Goal: Task Accomplishment & Management: Manage account settings

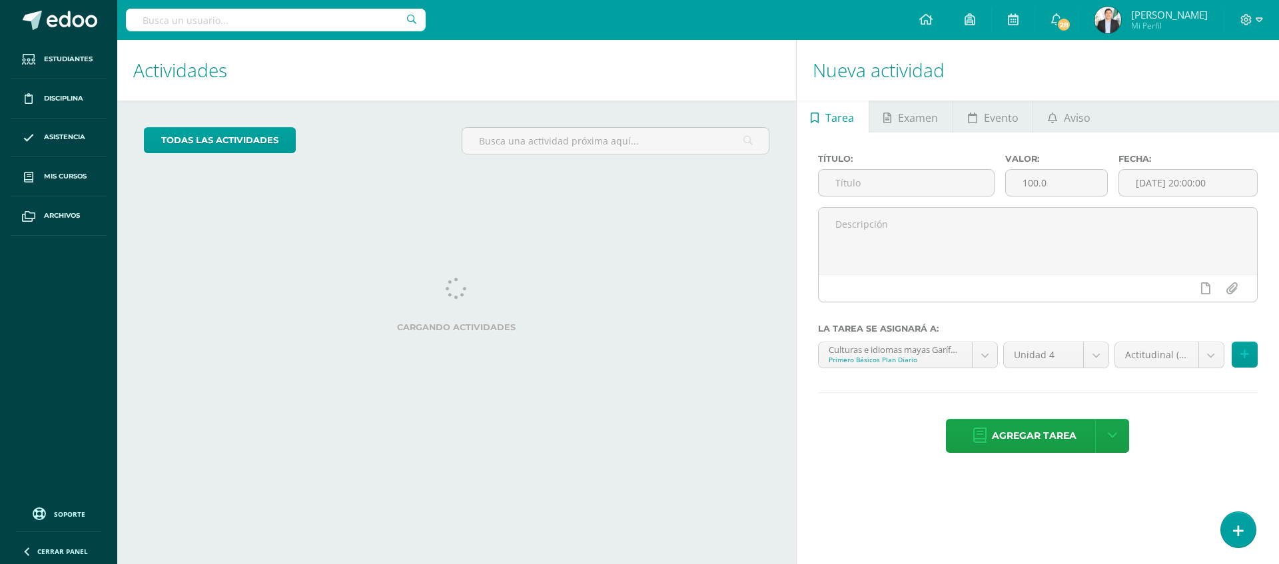
click at [1097, 29] on img at bounding box center [1107, 20] width 27 height 27
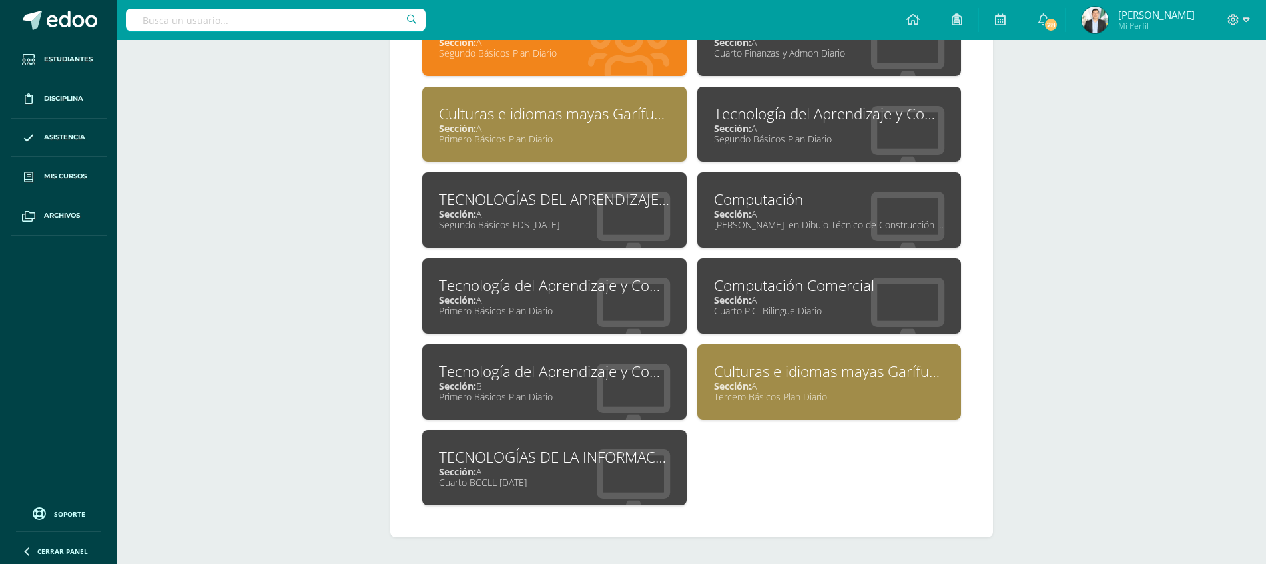
scroll to position [644, 0]
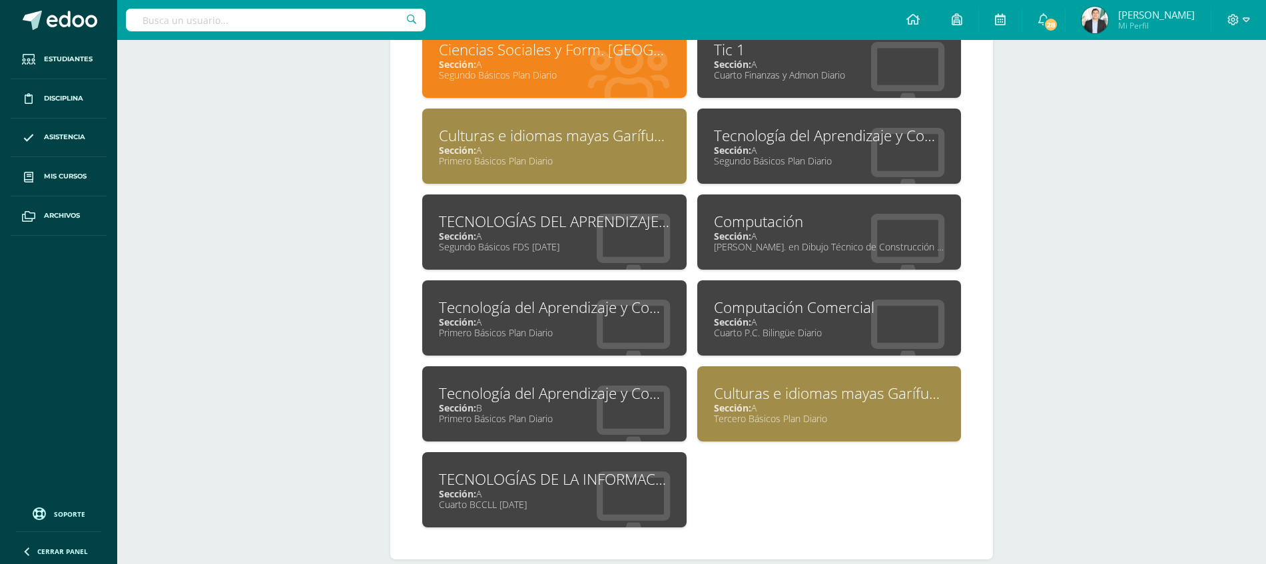
click at [534, 242] on div "Segundo Básicos FDS Sábado" at bounding box center [554, 246] width 231 height 13
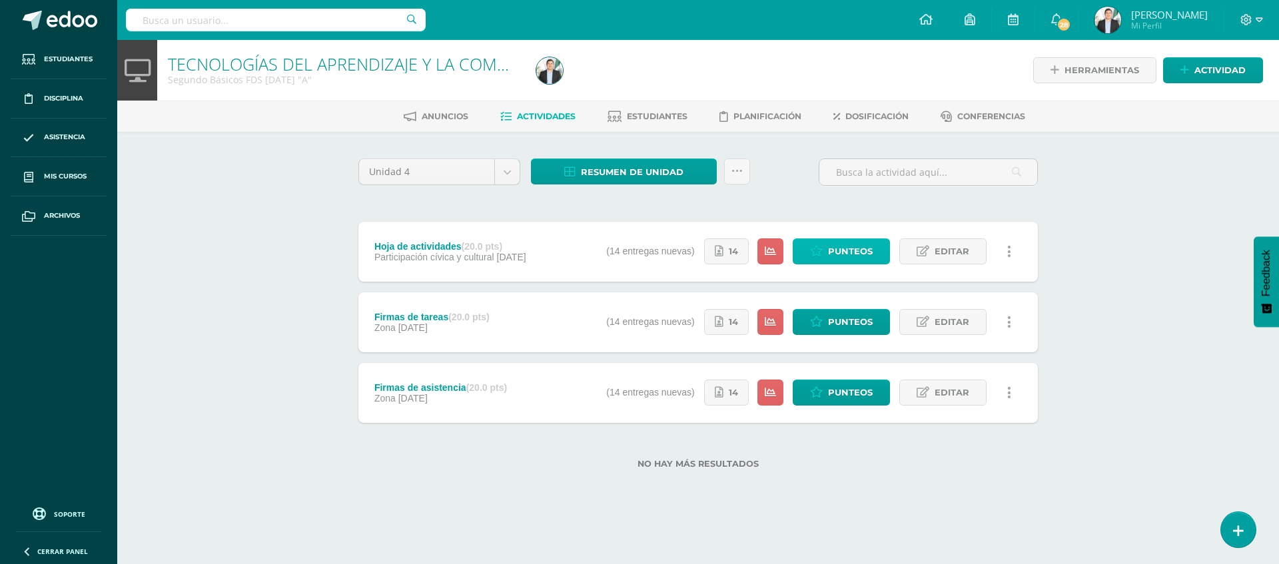
click at [823, 246] on icon at bounding box center [816, 251] width 13 height 11
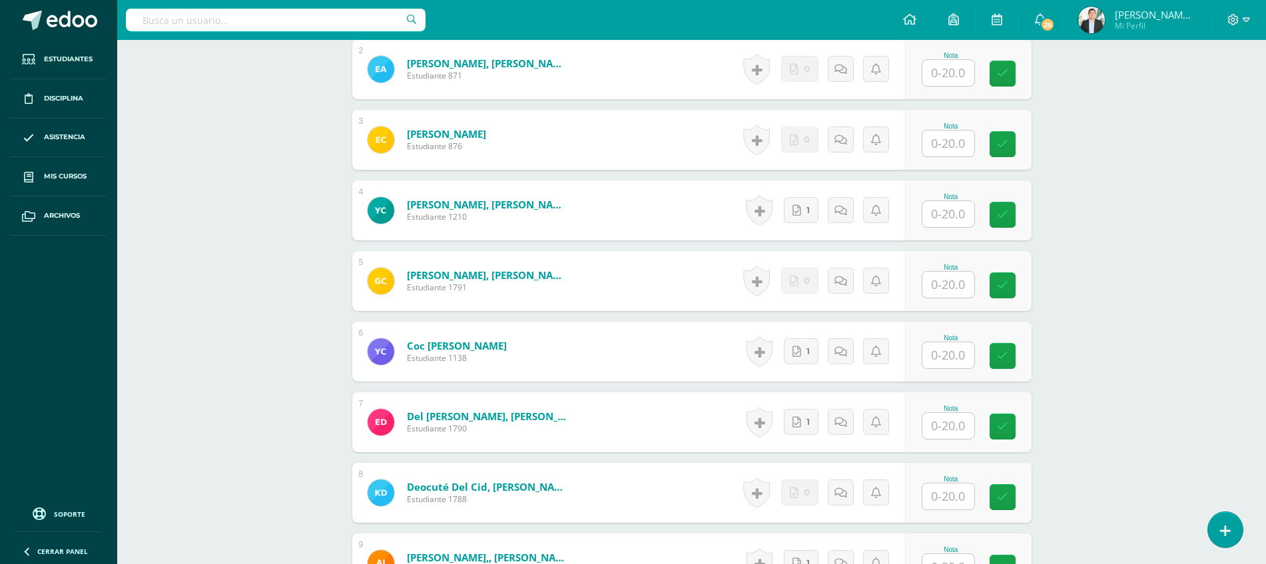
scroll to position [517, 0]
click at [957, 223] on input "text" at bounding box center [955, 213] width 53 height 27
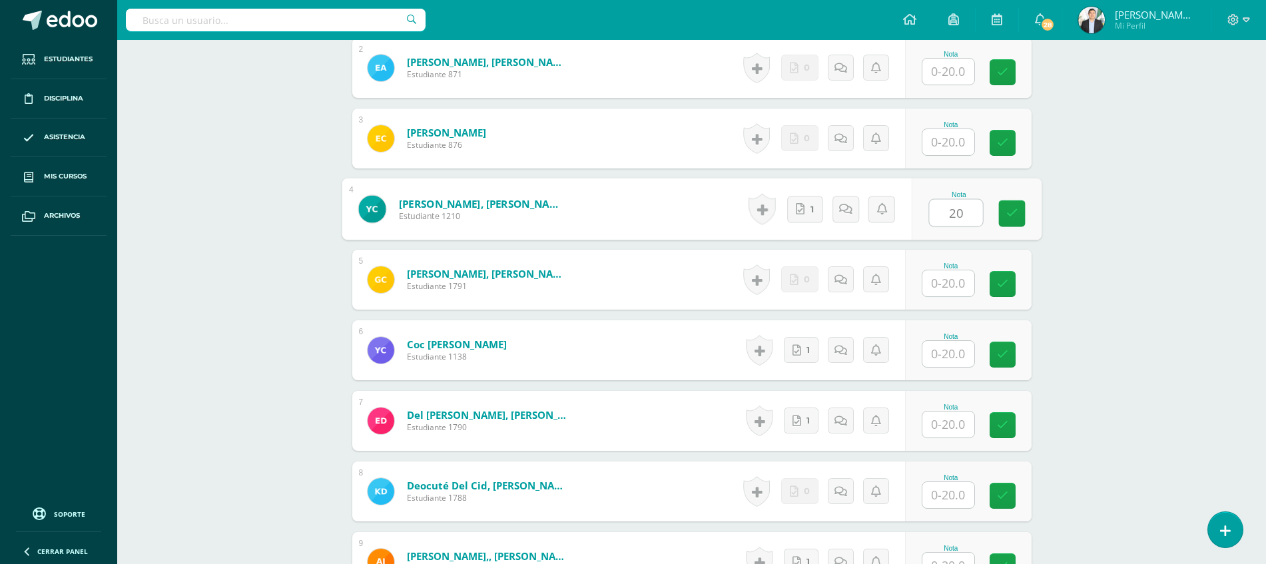
type input "20"
click at [960, 355] on input "text" at bounding box center [955, 354] width 53 height 27
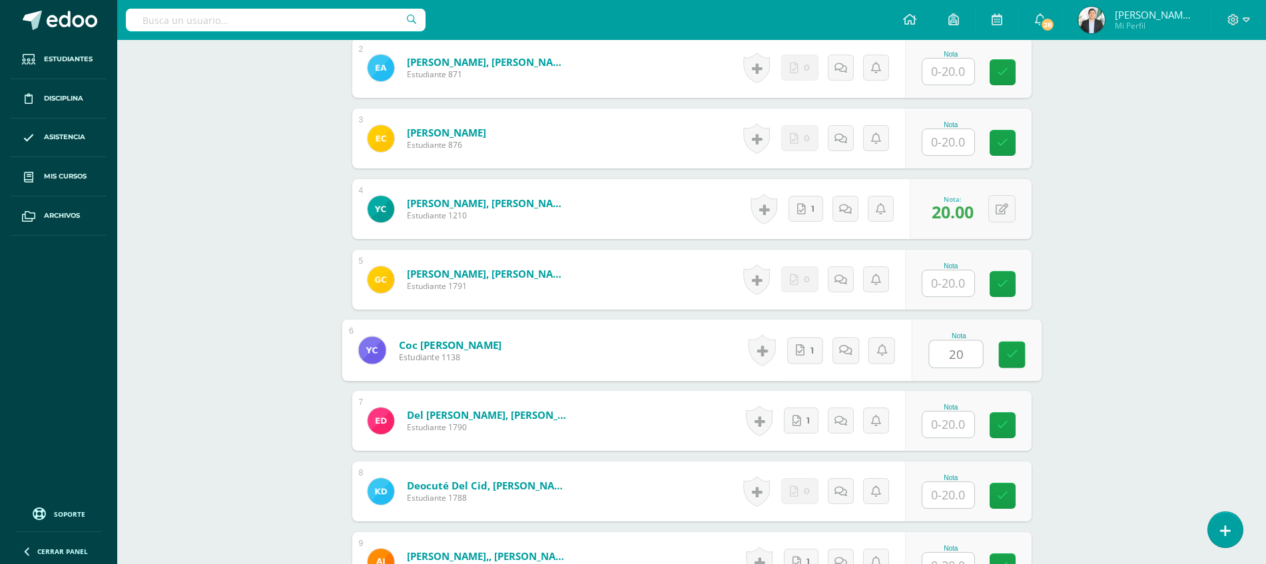
type input "20"
click at [947, 428] on input "text" at bounding box center [948, 425] width 52 height 26
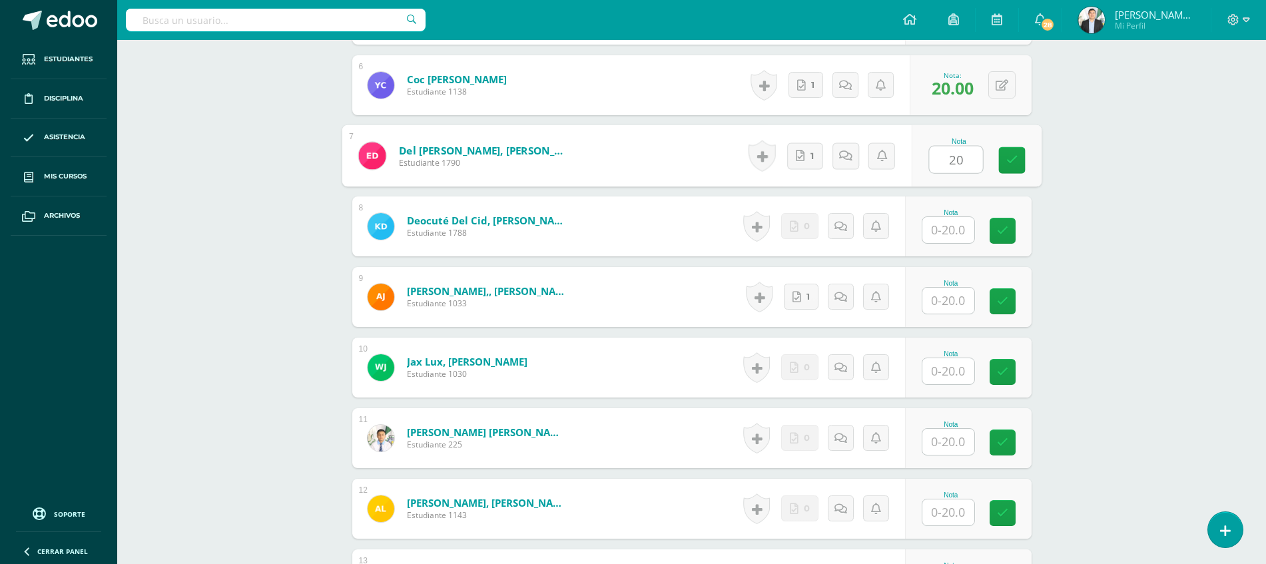
scroll to position [787, 0]
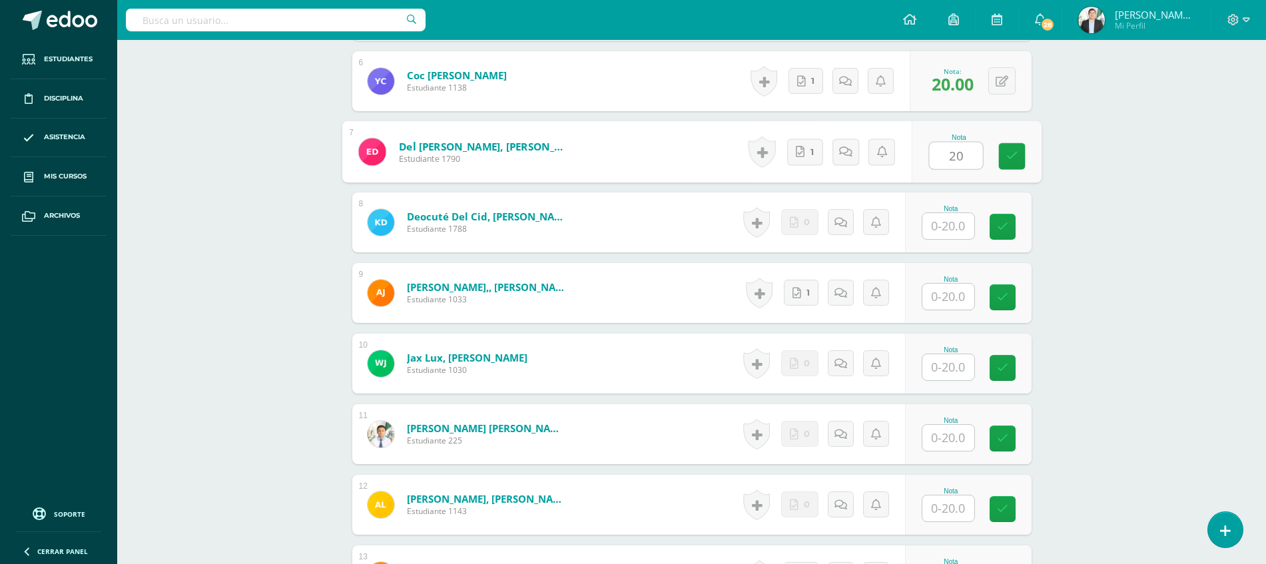
type input "20"
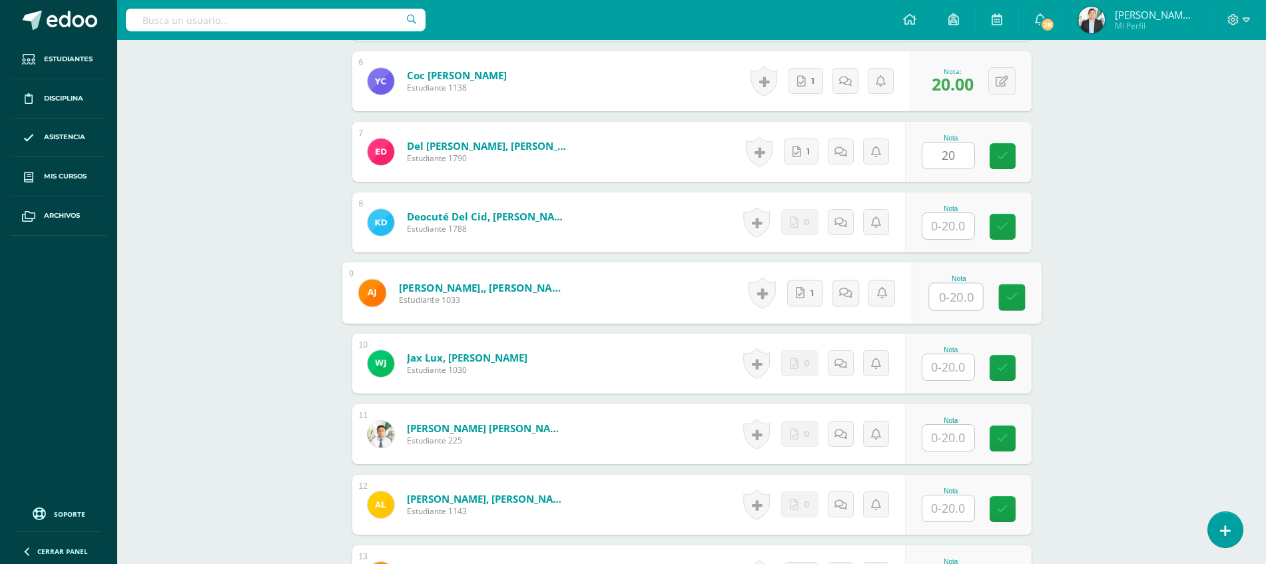
click at [951, 300] on input "text" at bounding box center [955, 297] width 53 height 27
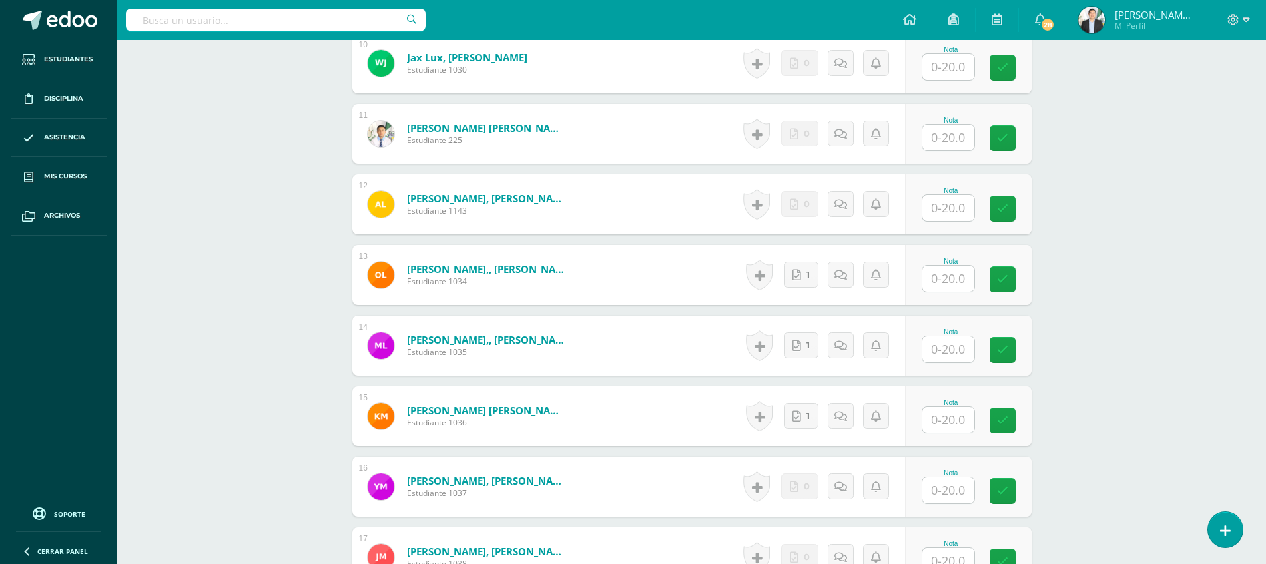
scroll to position [1099, 0]
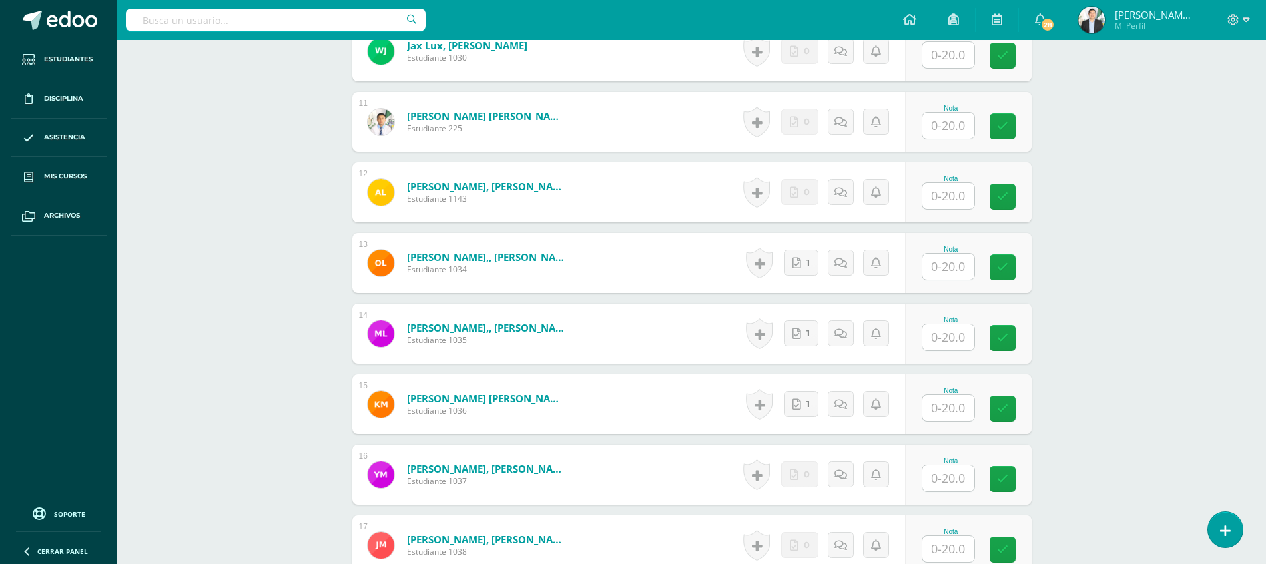
type input "20"
click at [968, 278] on input "text" at bounding box center [955, 267] width 53 height 27
type input "20"
click at [945, 327] on input "text" at bounding box center [955, 337] width 53 height 27
type input "20"
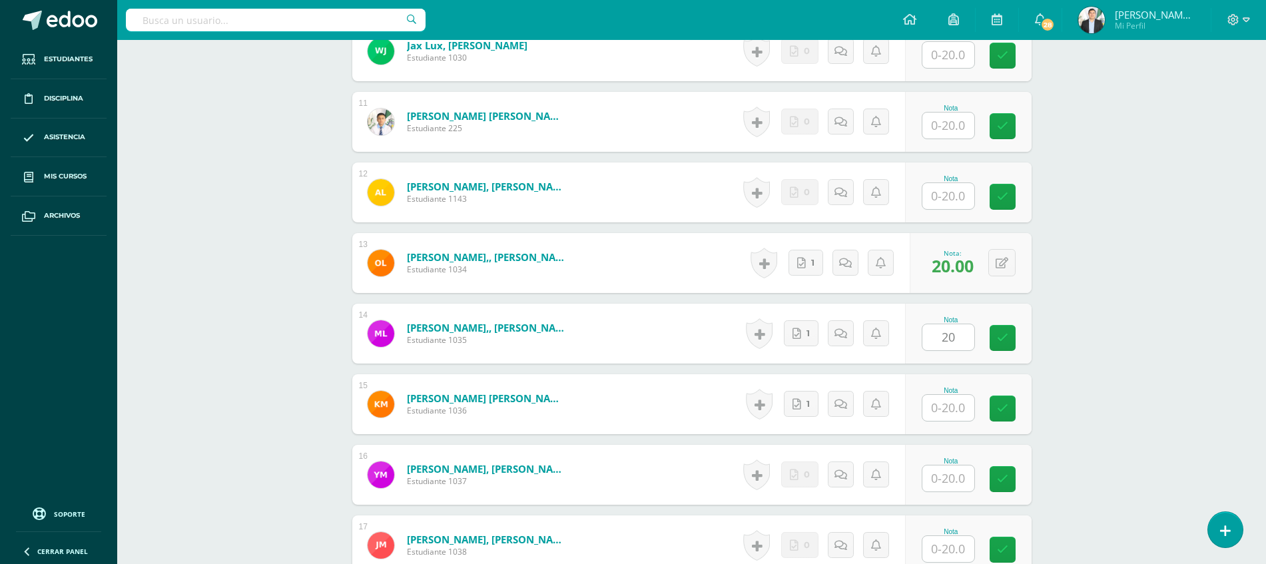
click at [944, 392] on div "Nota" at bounding box center [951, 390] width 59 height 7
click at [944, 401] on input "text" at bounding box center [955, 408] width 53 height 27
type input "20"
click at [1095, 412] on div "TECNOLOGÍAS DEL APRENDIZAJE Y LA COMUNICACIÓN Segundo Básicos FDS Sábado "A" He…" at bounding box center [691, 470] width 1149 height 3058
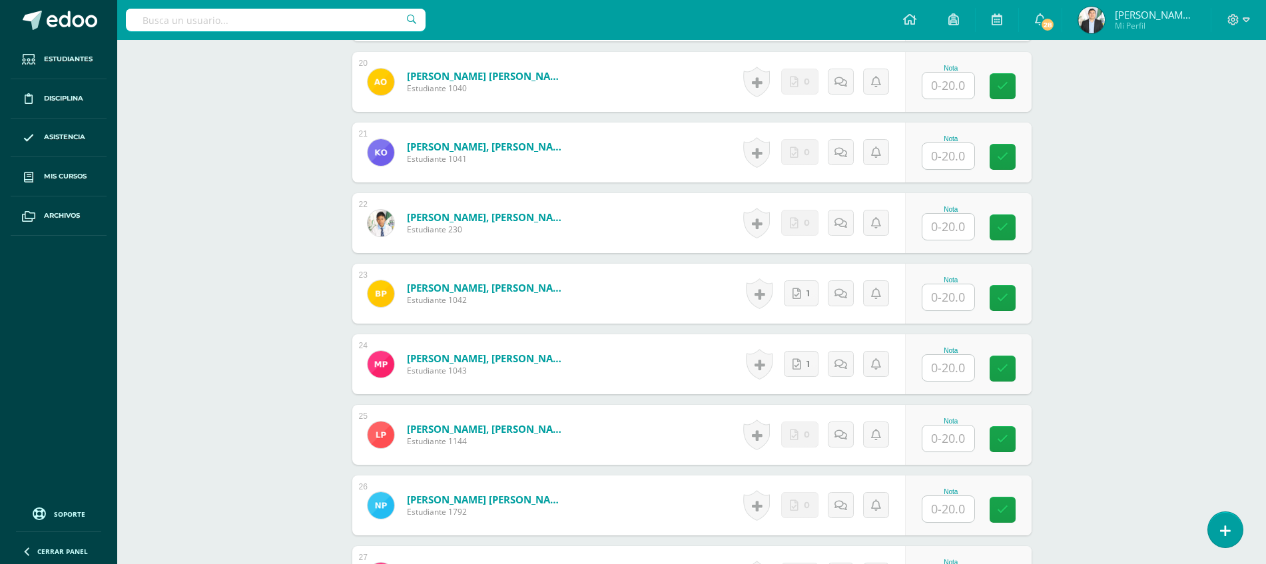
scroll to position [1782, 0]
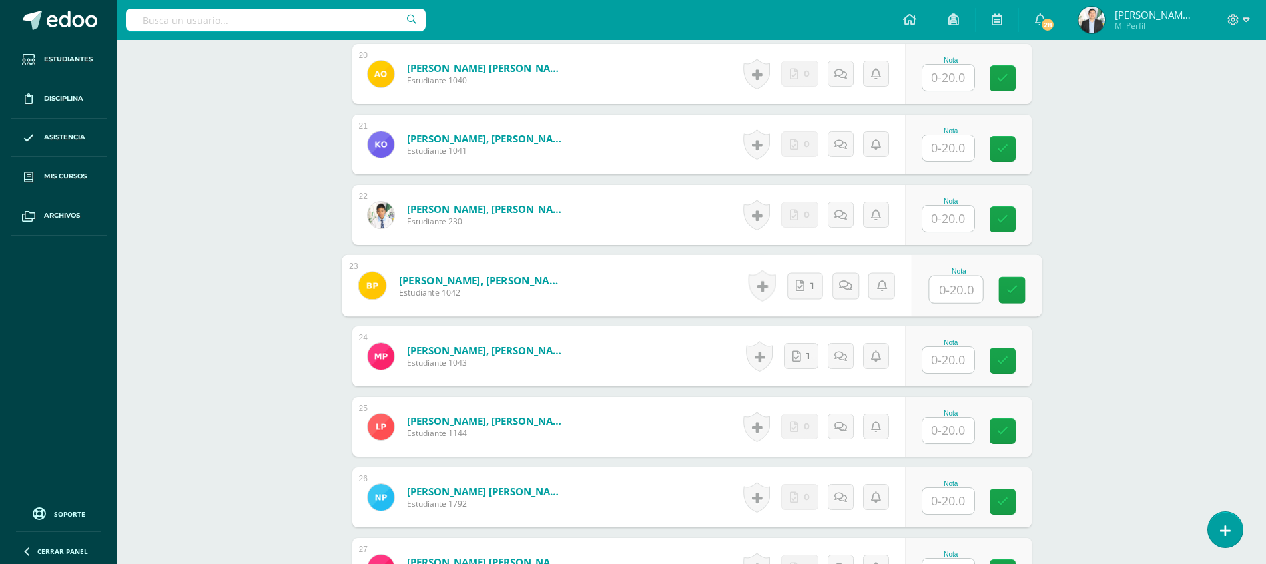
click at [948, 298] on input "text" at bounding box center [955, 289] width 53 height 27
type input "20"
click at [931, 356] on input "text" at bounding box center [955, 360] width 53 height 27
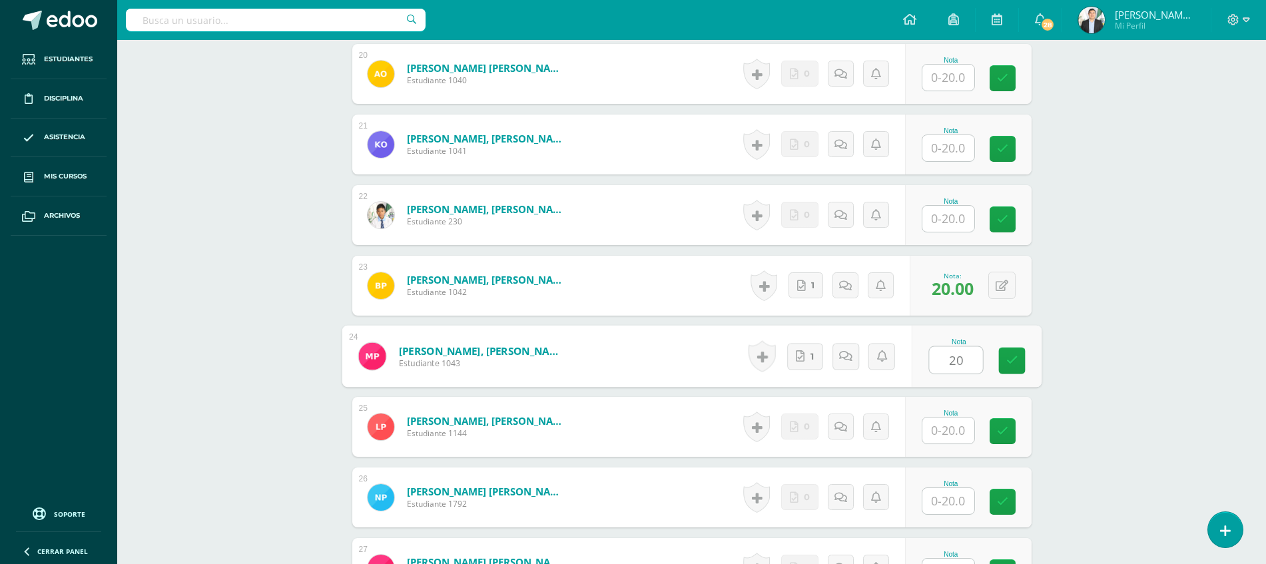
type input "20"
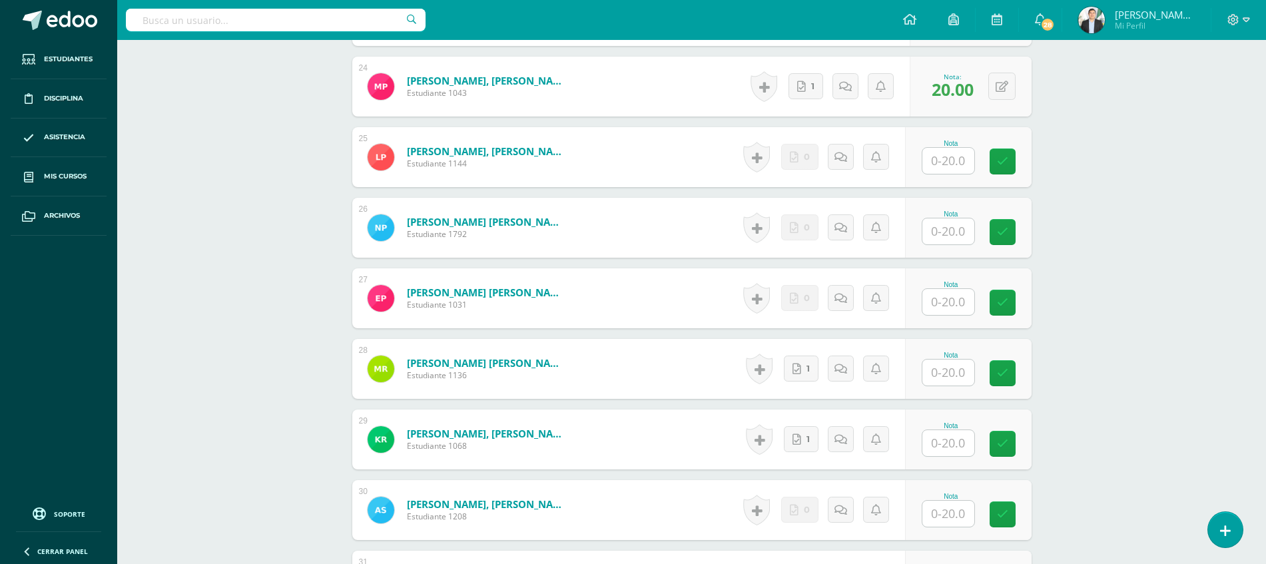
scroll to position [2071, 0]
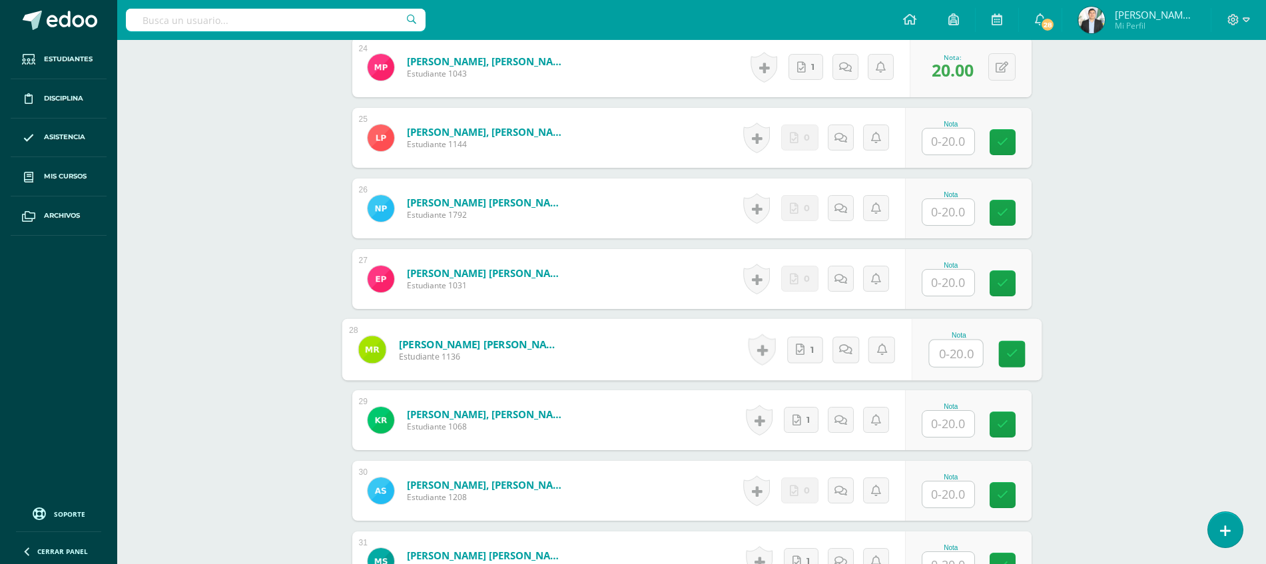
click at [947, 356] on input "text" at bounding box center [955, 353] width 53 height 27
type input "20"
click at [945, 414] on input "text" at bounding box center [955, 424] width 53 height 27
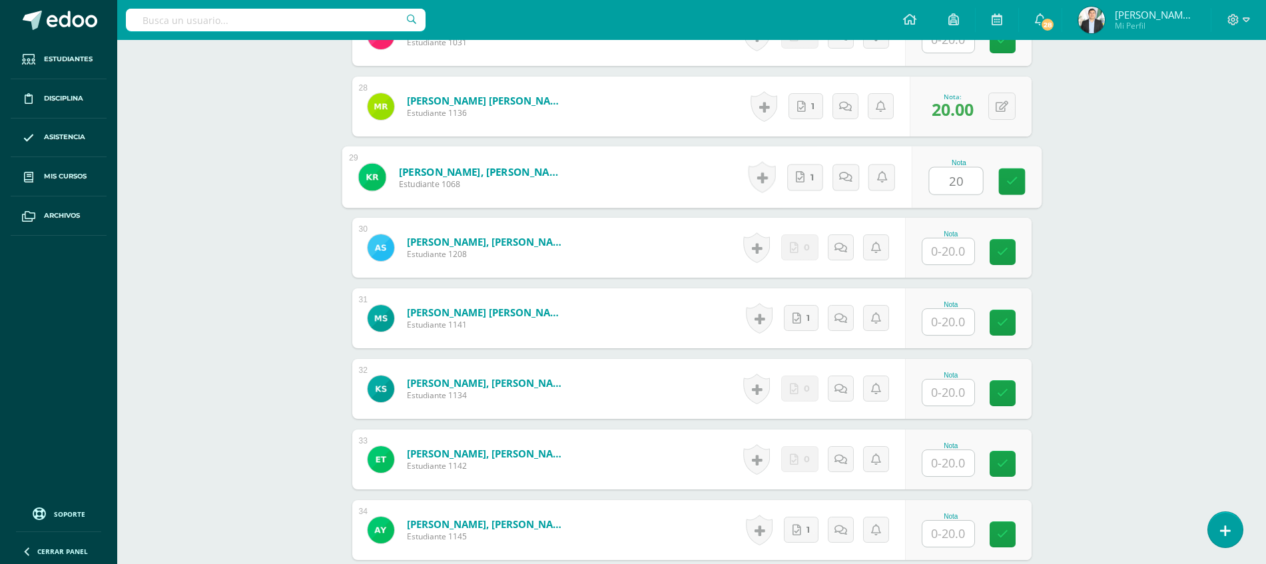
scroll to position [2318, 0]
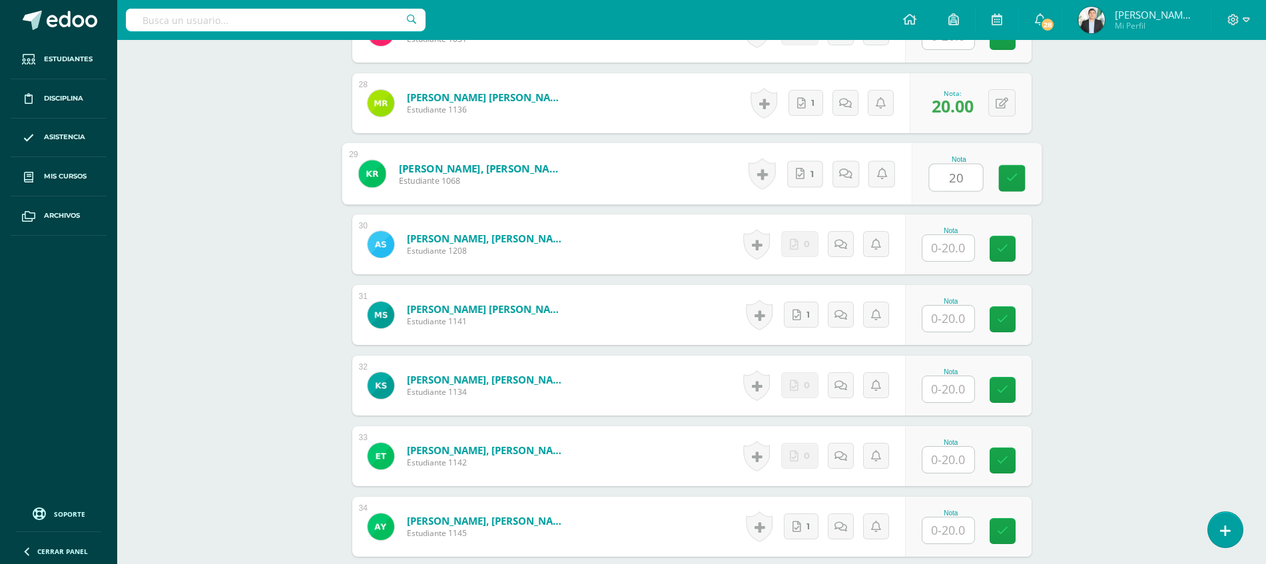
type input "20"
click at [971, 328] on input "text" at bounding box center [955, 319] width 53 height 27
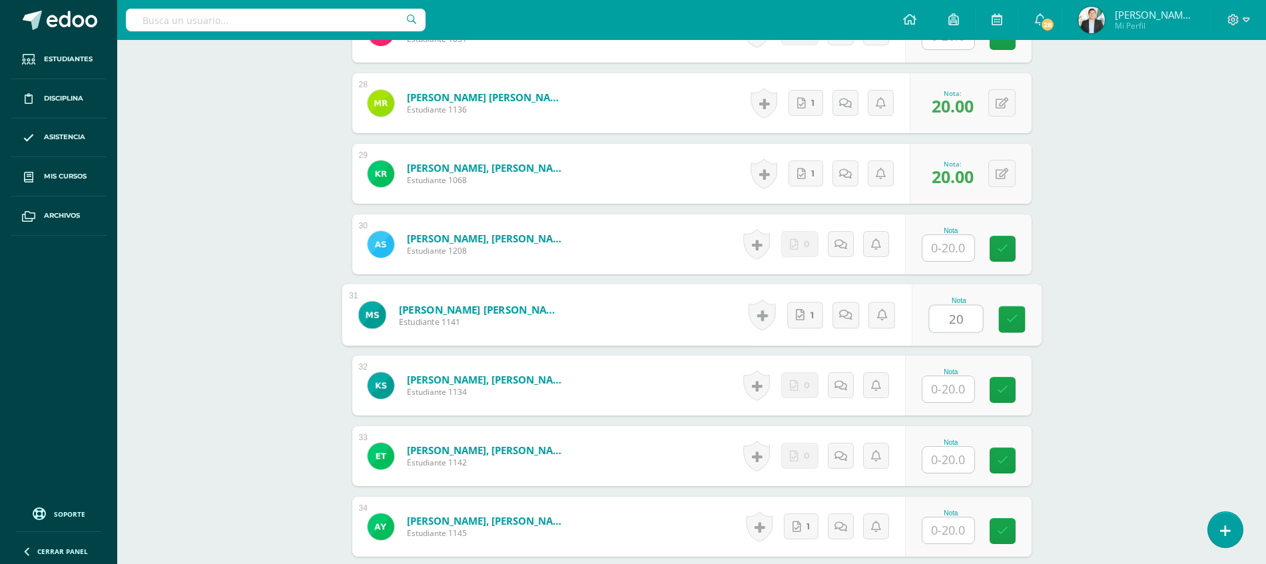
type input "20"
click at [950, 530] on input "text" at bounding box center [955, 531] width 53 height 27
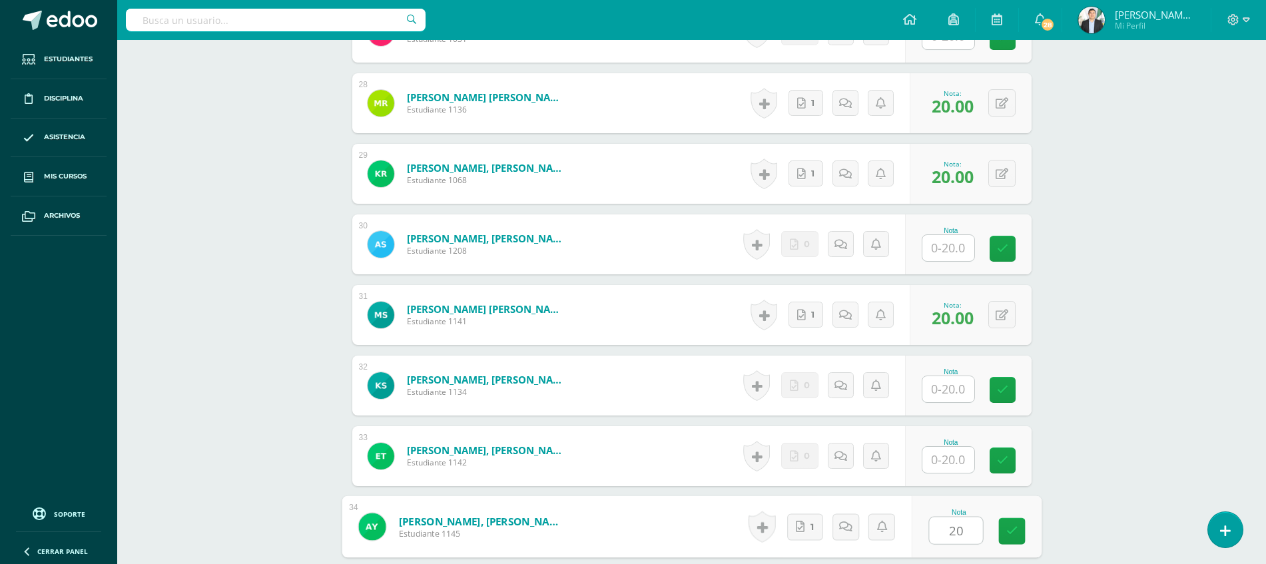
type input "20"
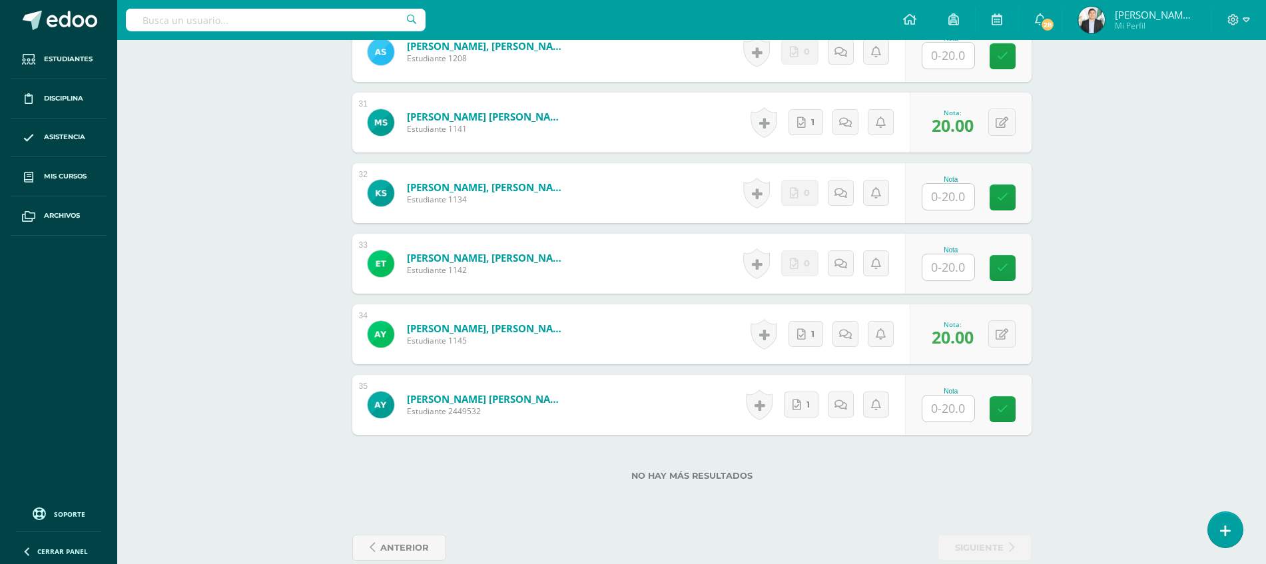
scroll to position [2534, 0]
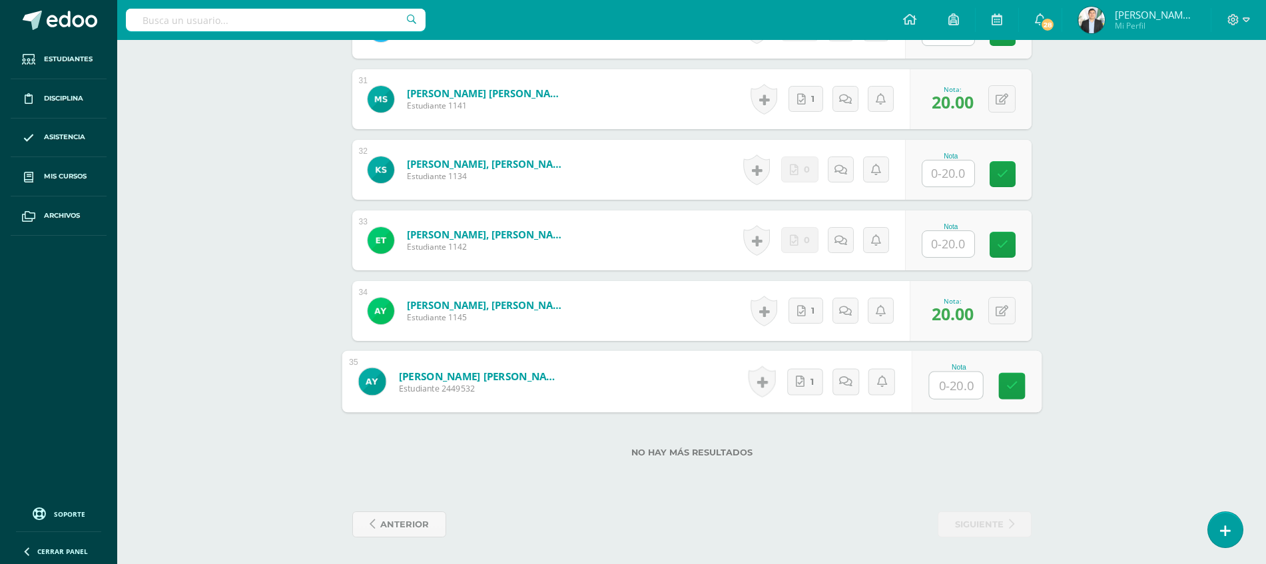
click at [946, 384] on input "text" at bounding box center [955, 385] width 53 height 27
type input "20"
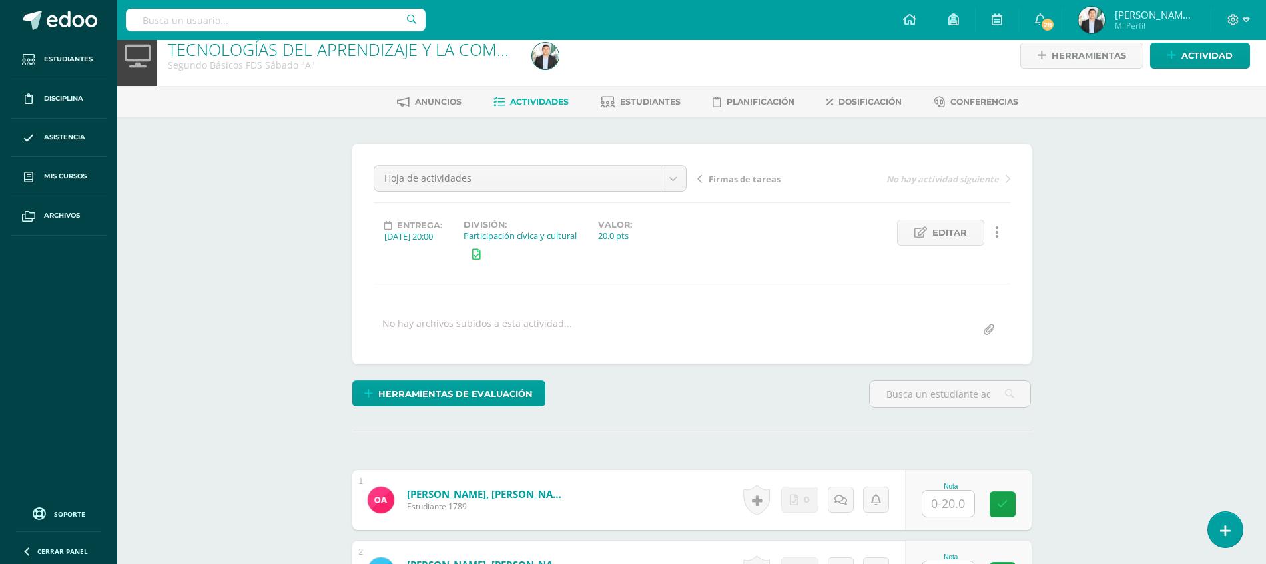
scroll to position [0, 0]
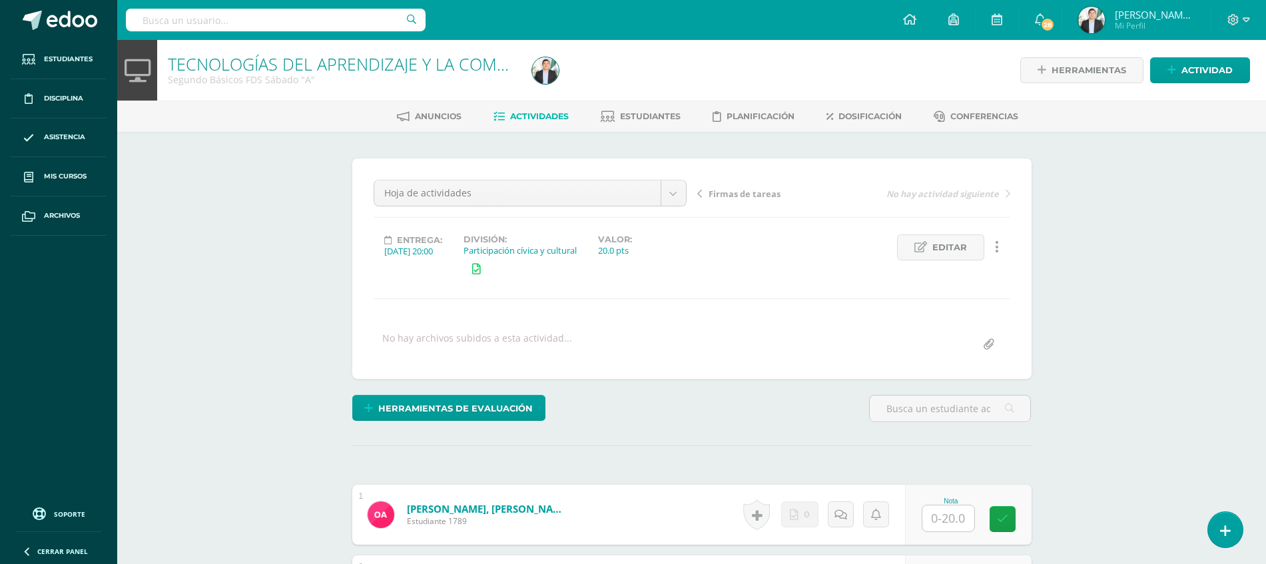
click at [944, 519] on input "text" at bounding box center [955, 519] width 53 height 27
type input "20"
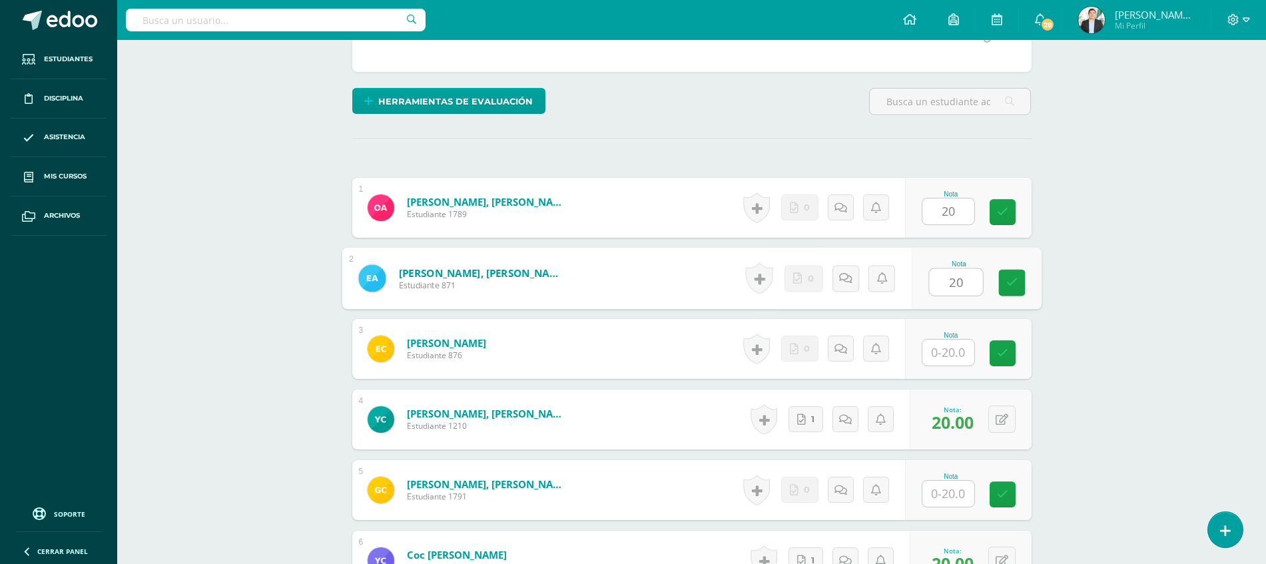
type input "20"
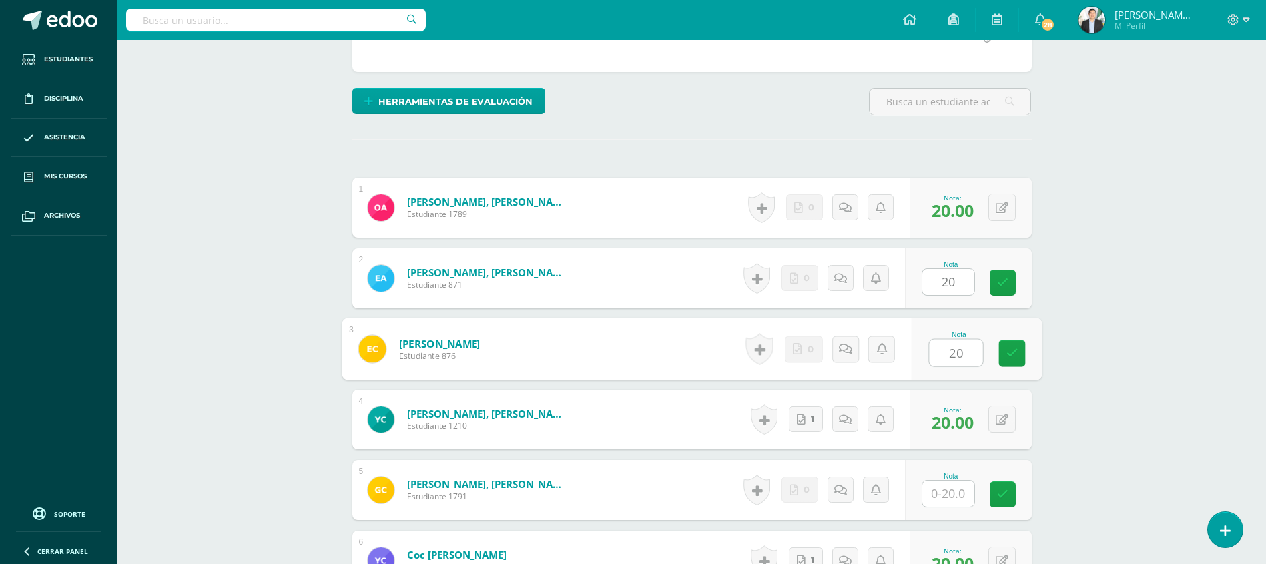
type input "20"
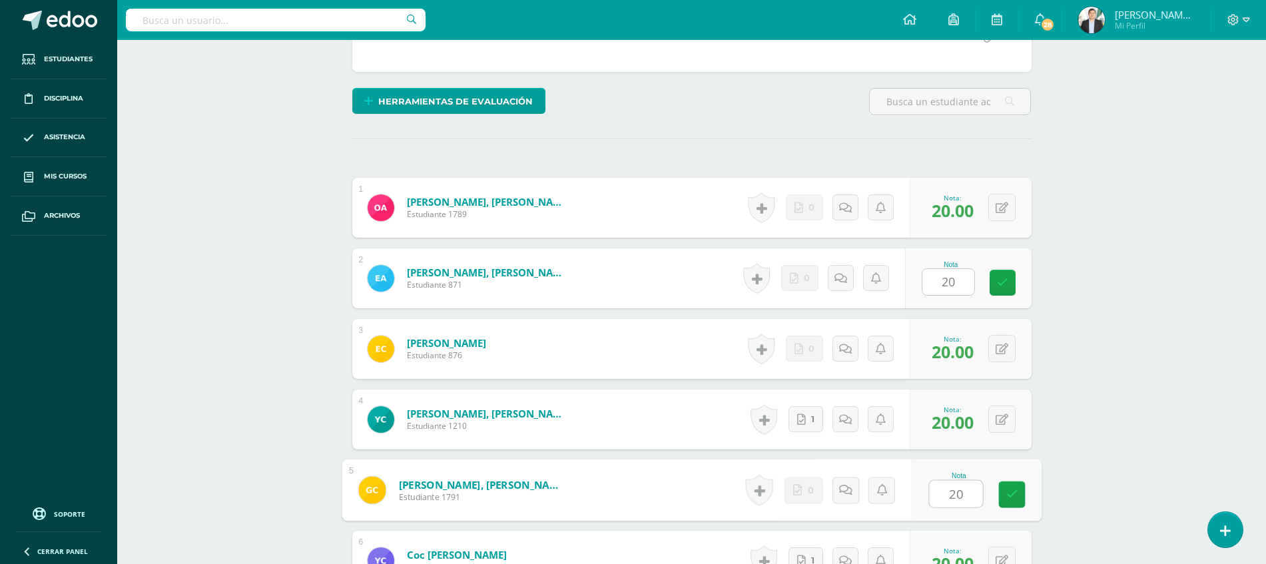
type input "20"
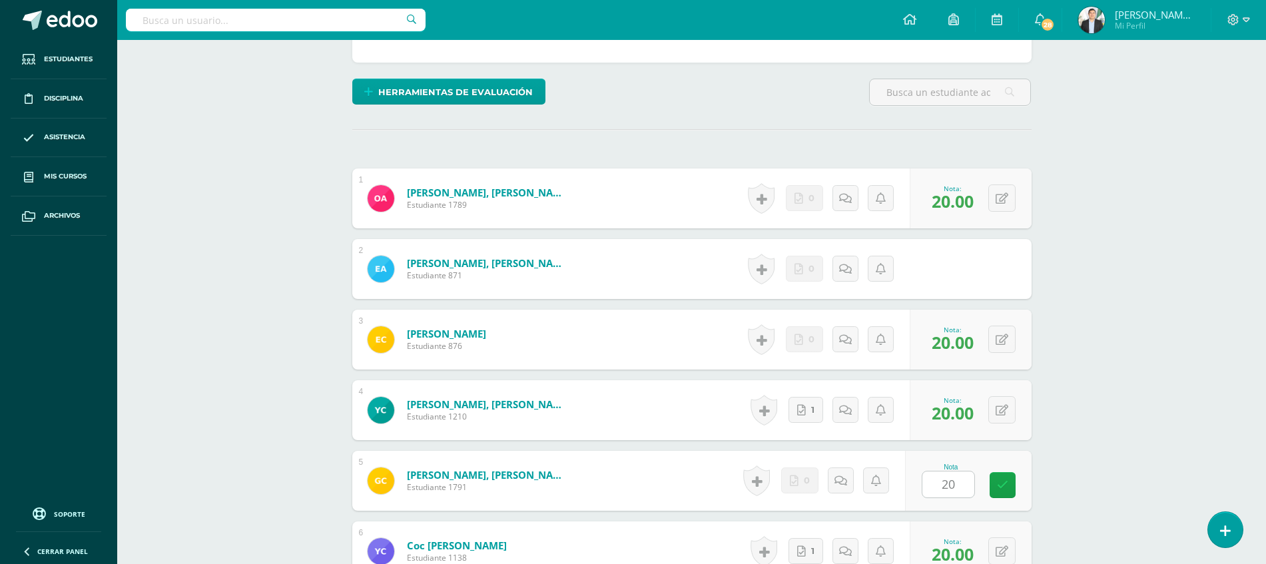
scroll to position [656, 0]
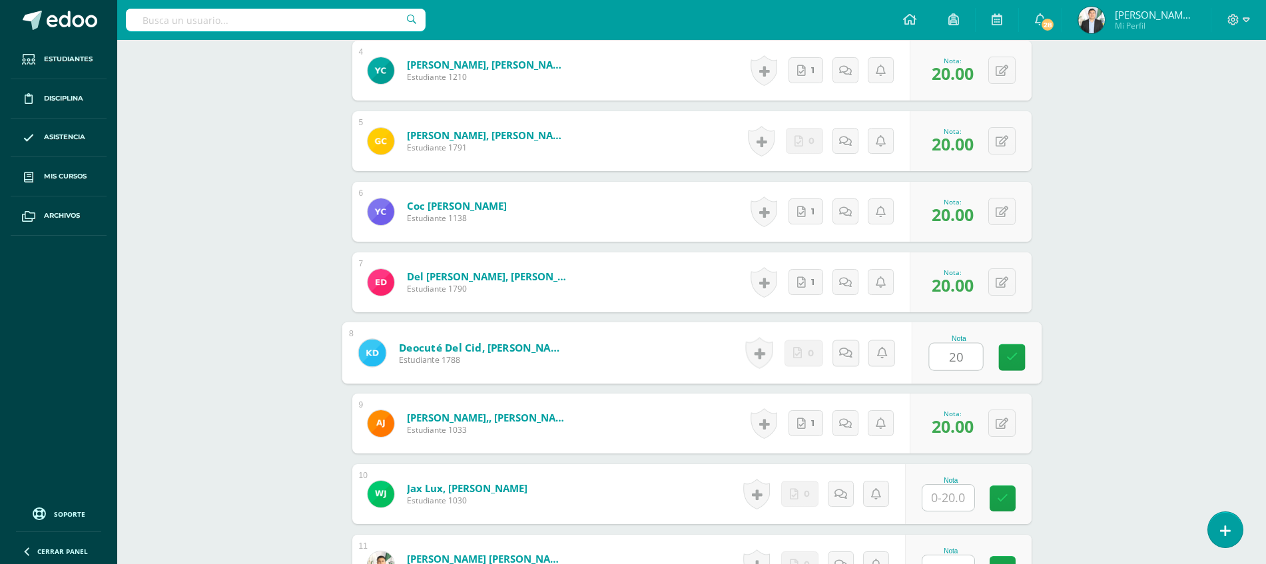
type input "20"
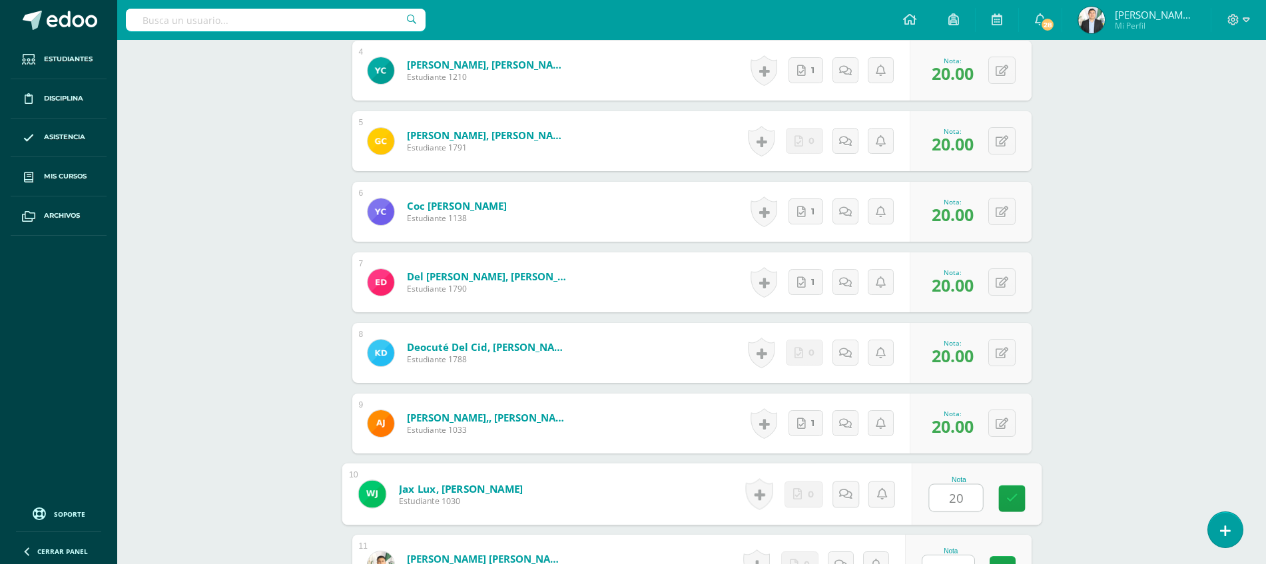
type input "20"
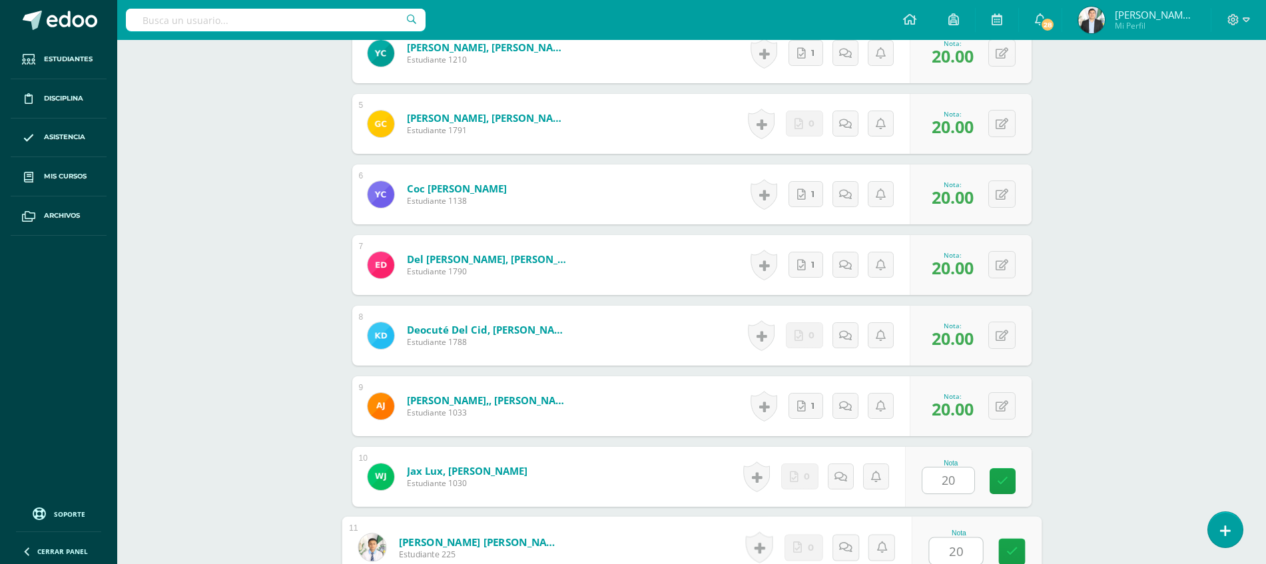
type input "20"
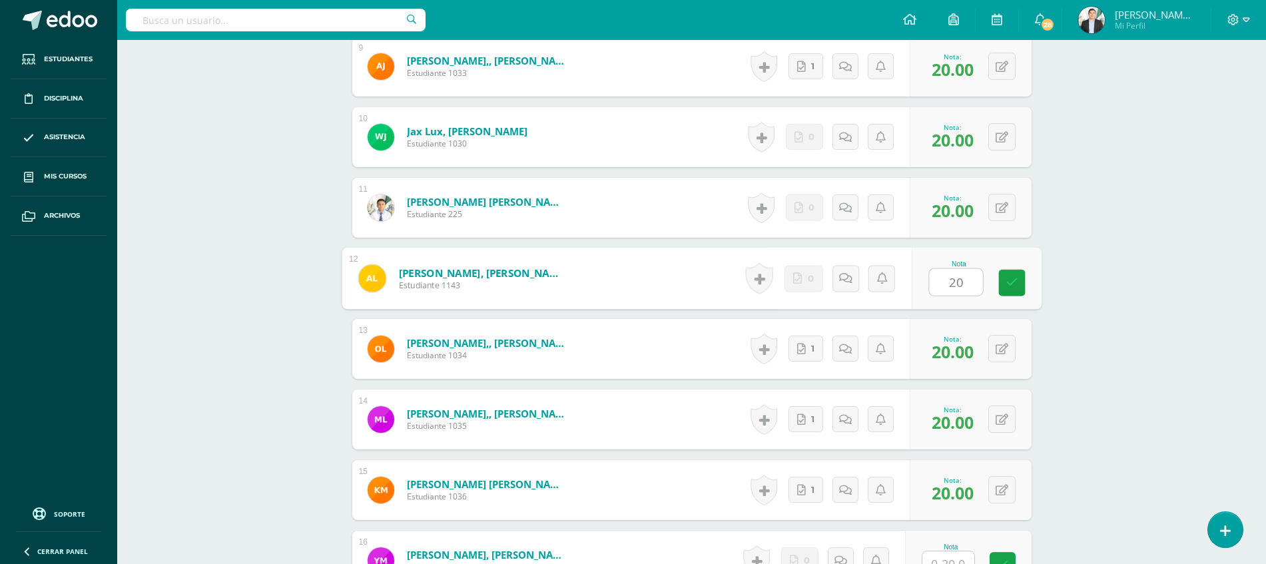
type input "20"
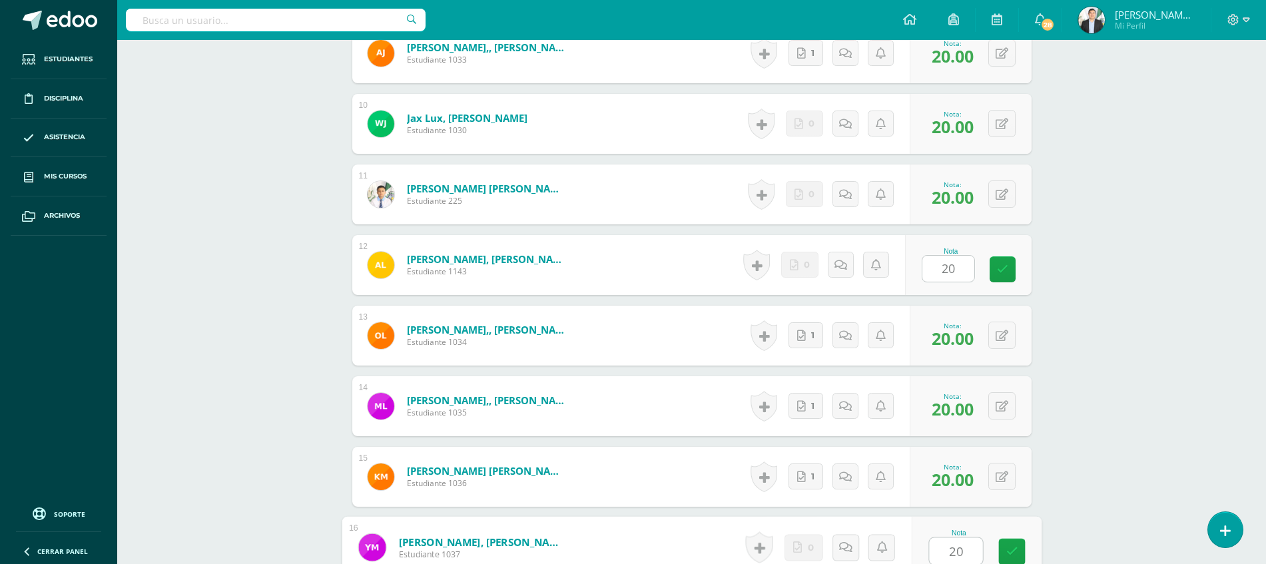
type input "20"
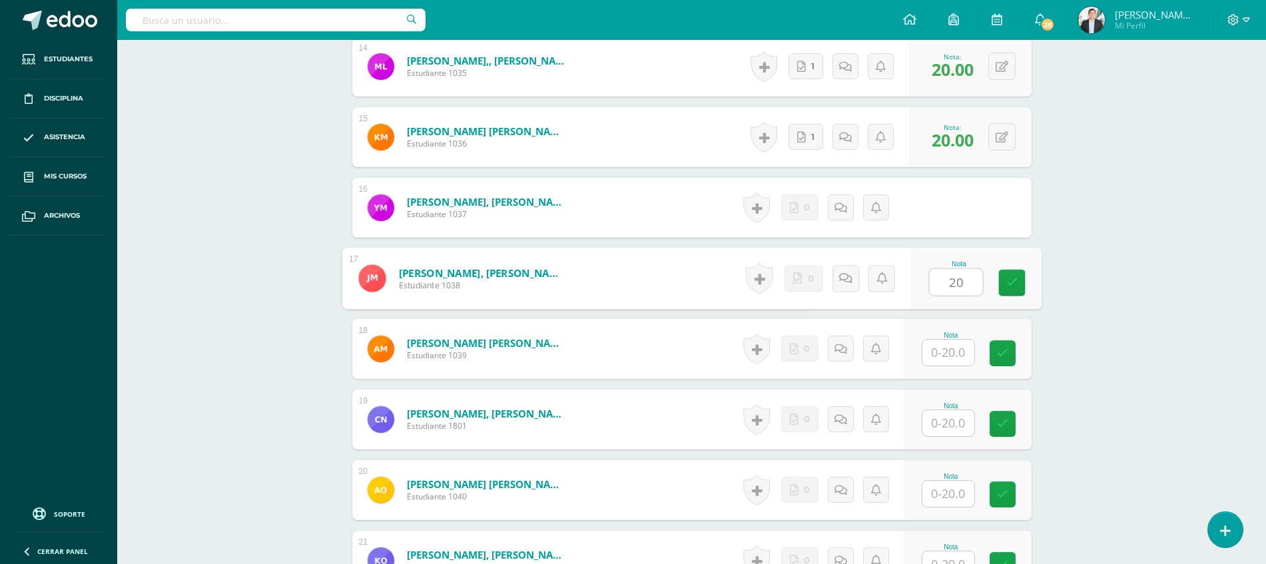
type input "20"
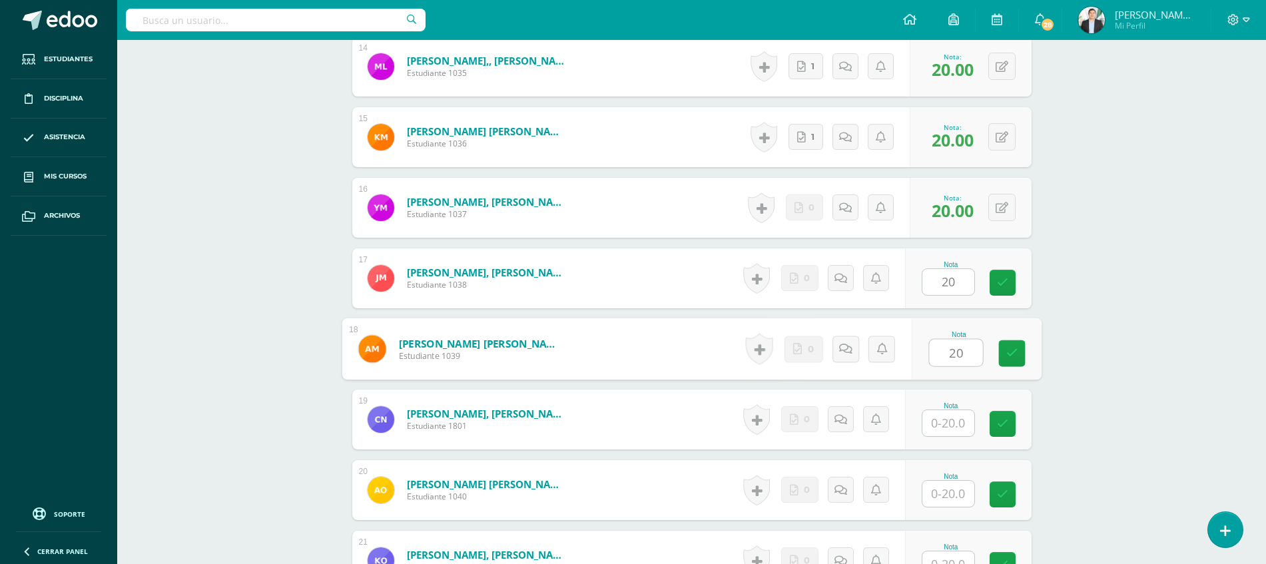
type input "20"
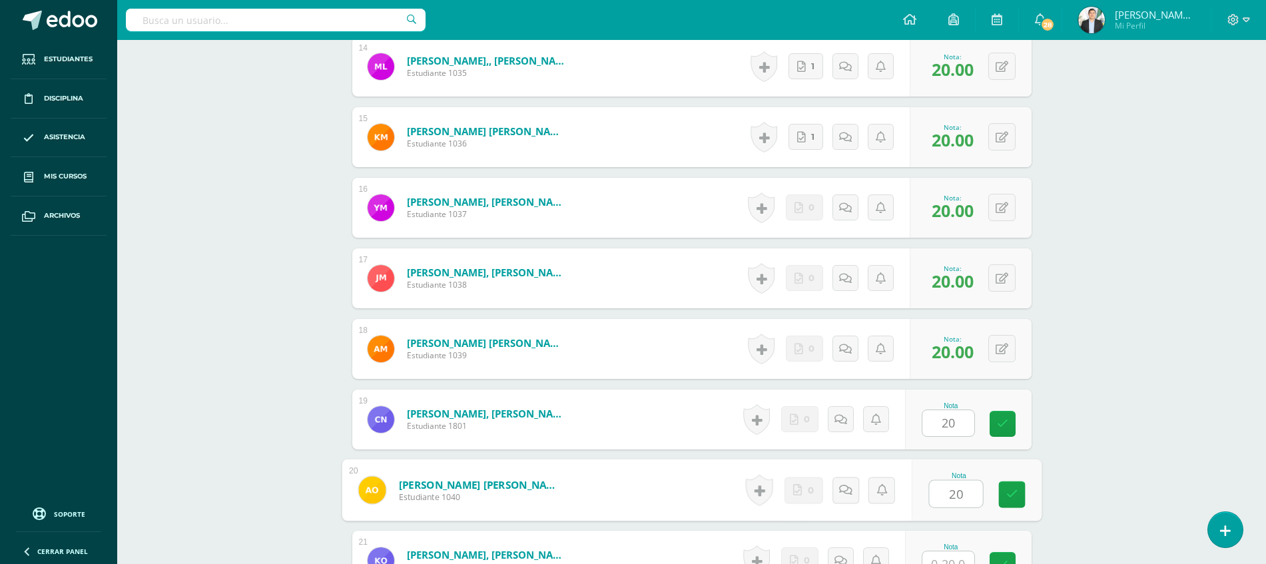
type input "20"
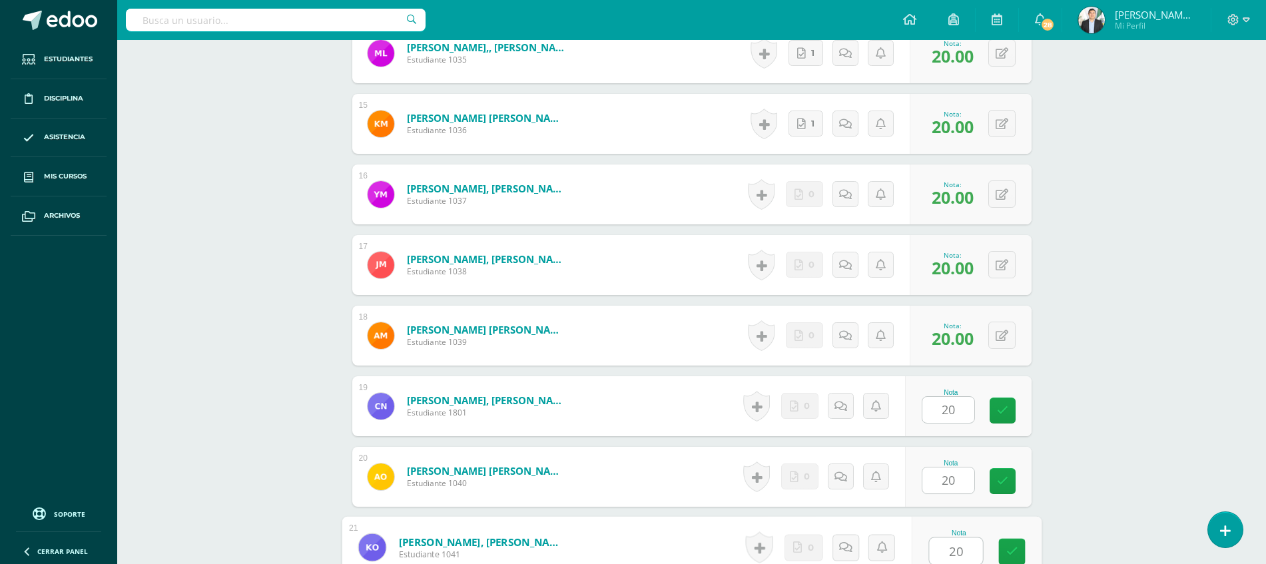
type input "20"
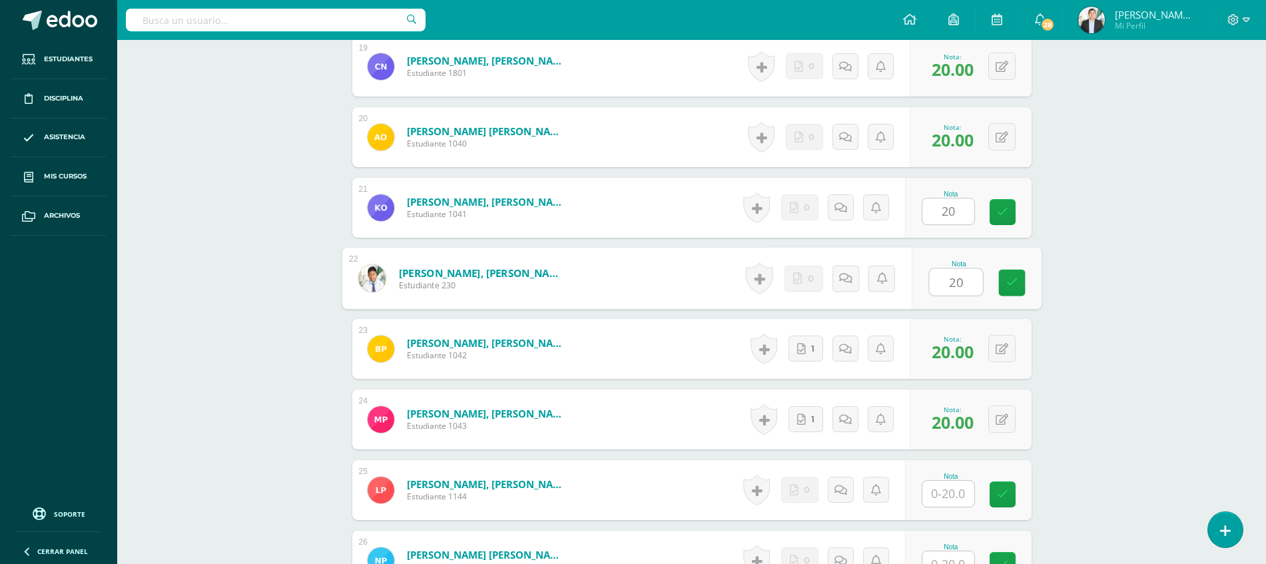
type input "20"
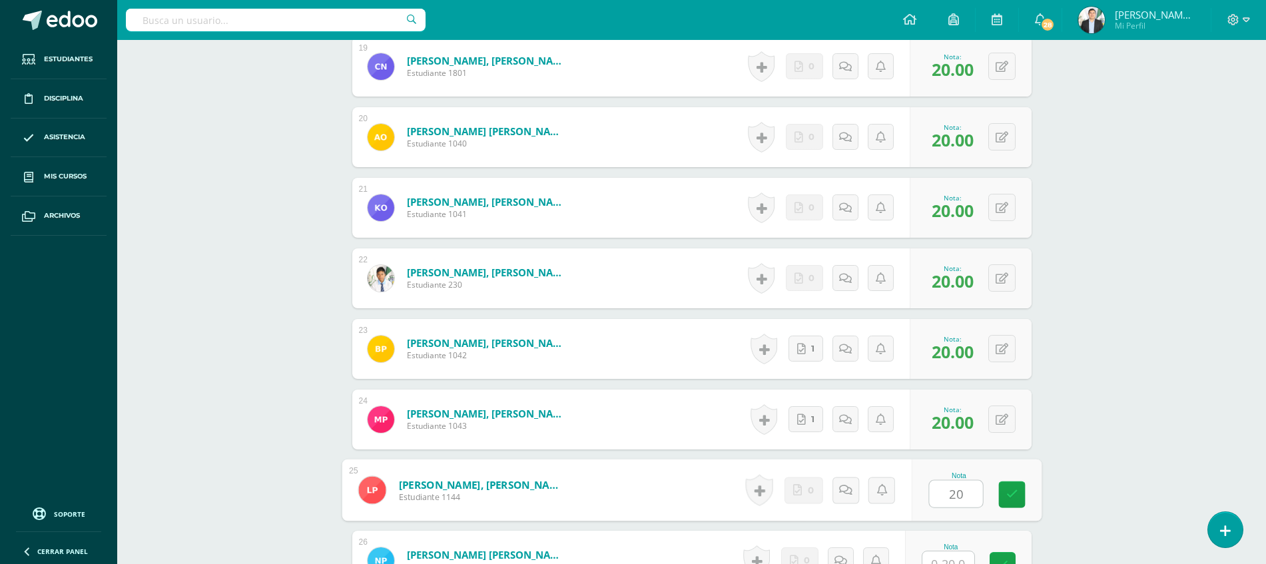
type input "20"
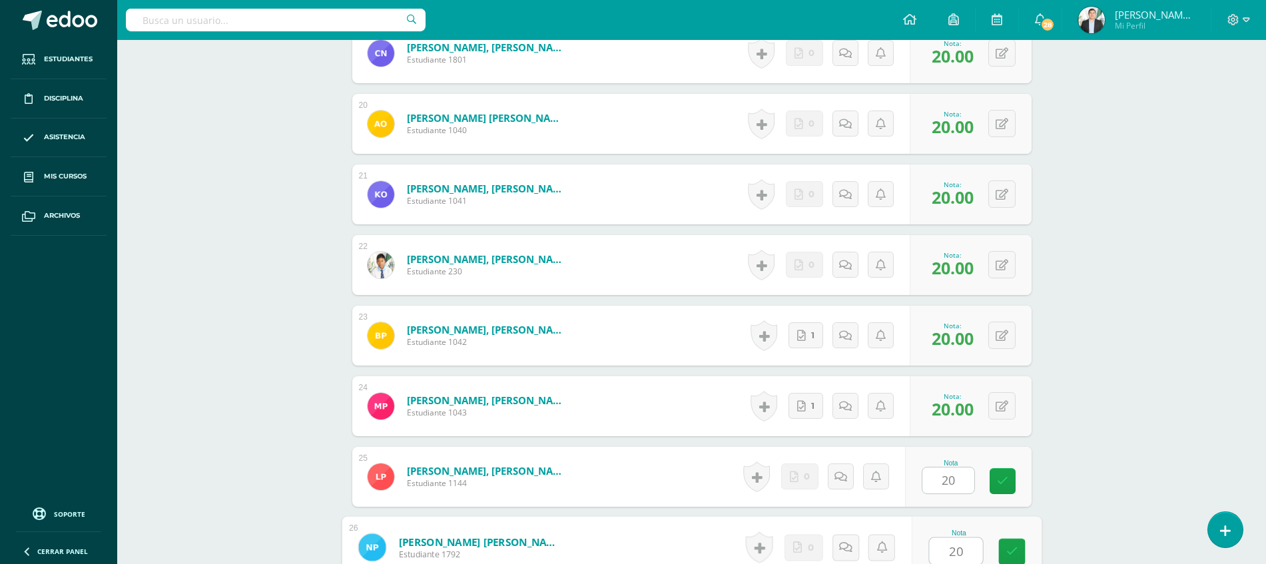
type input "20"
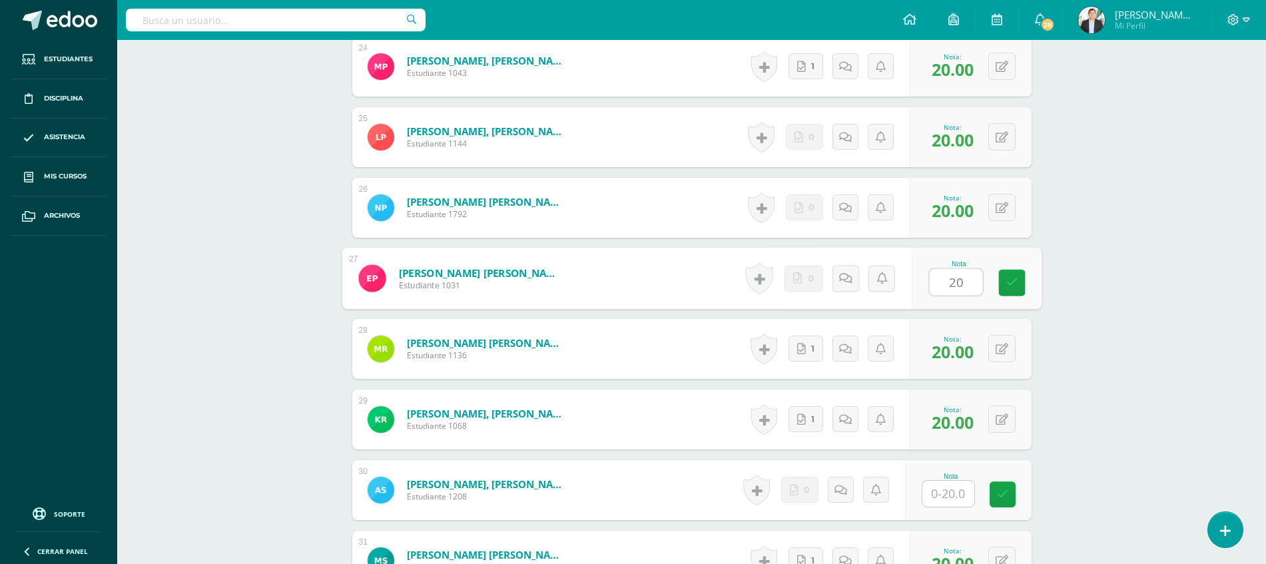
type input "20"
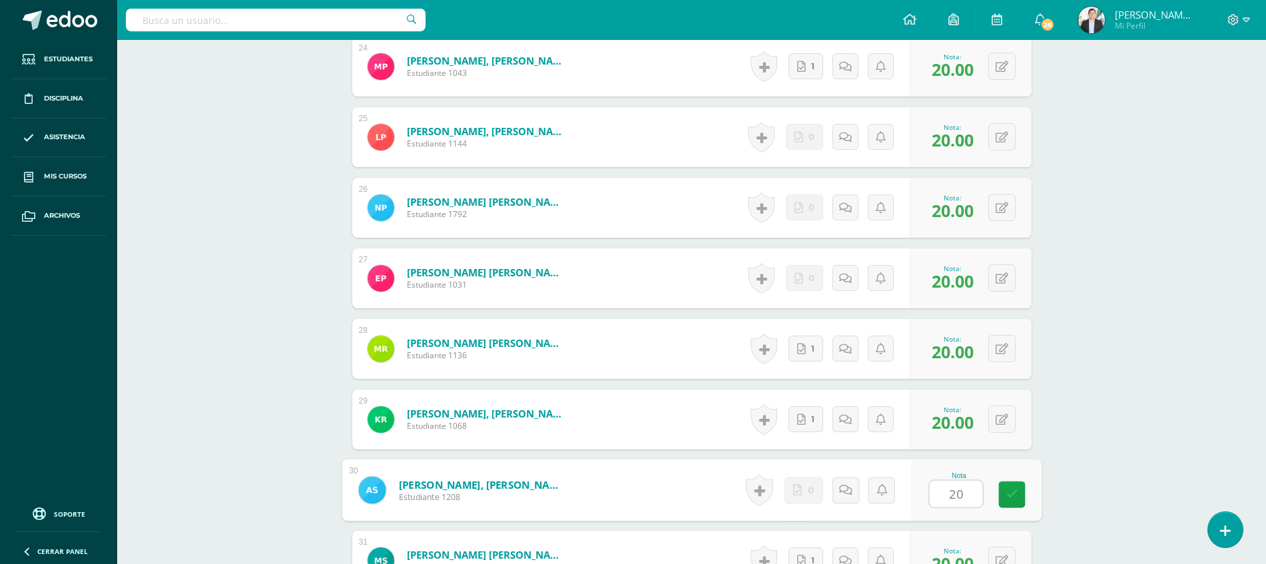
type input "20"
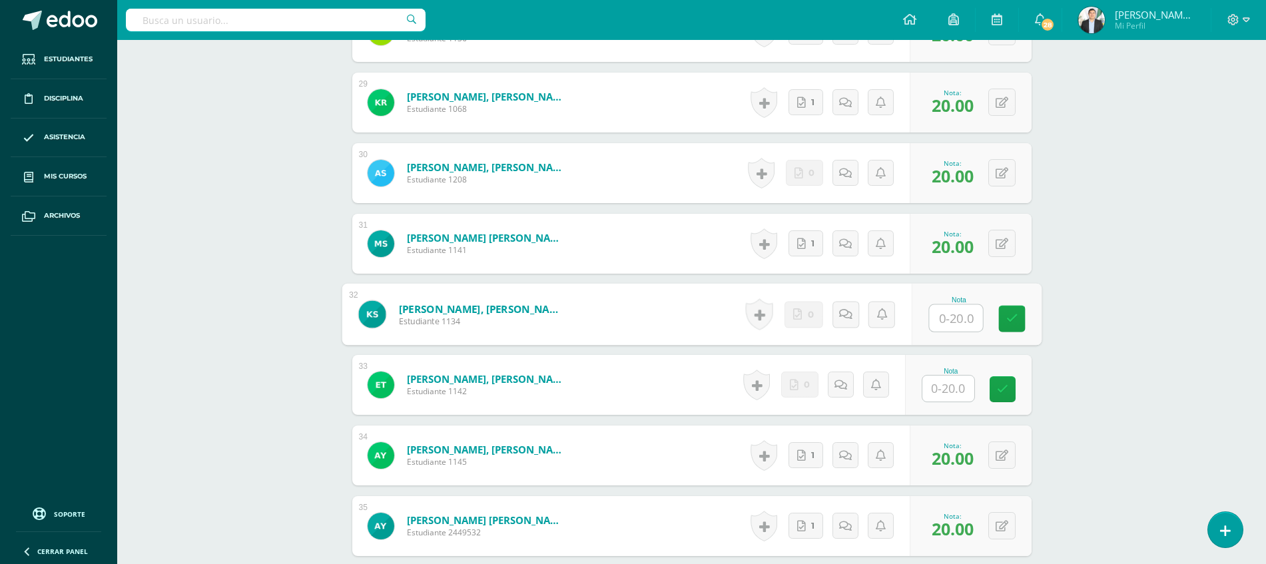
scroll to position [2397, 0]
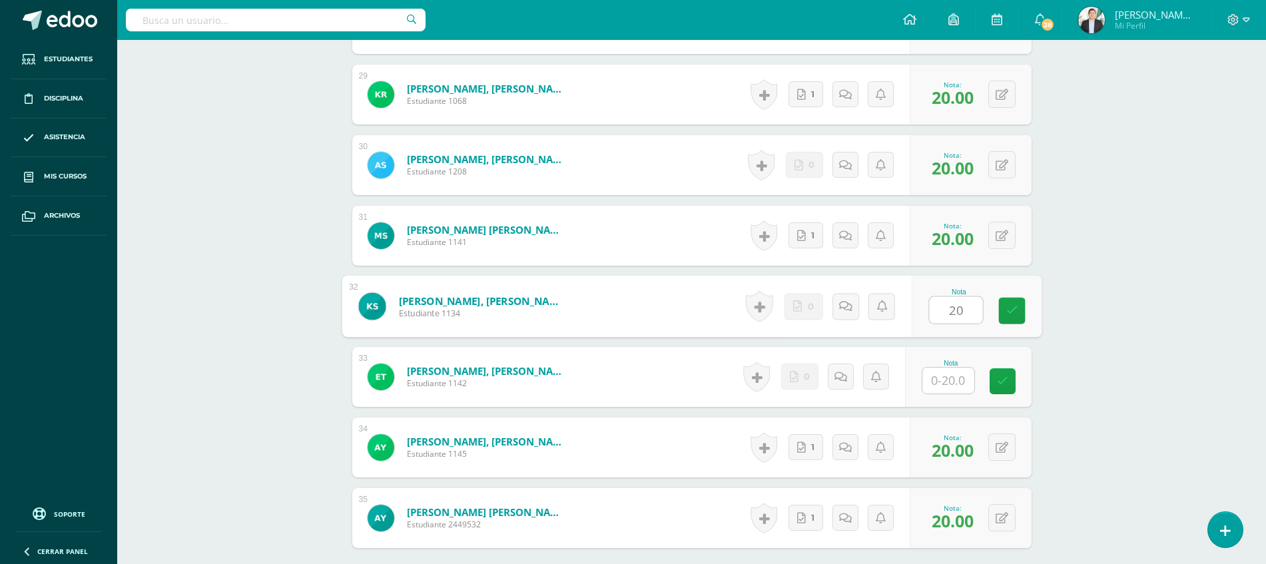
type input "20"
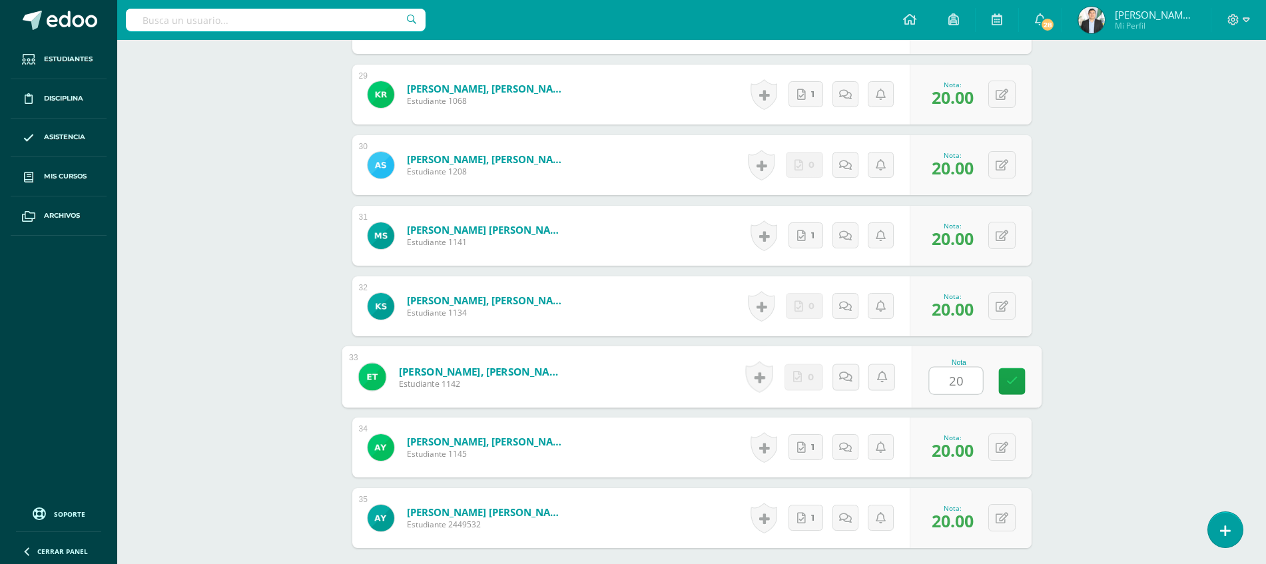
type input "20"
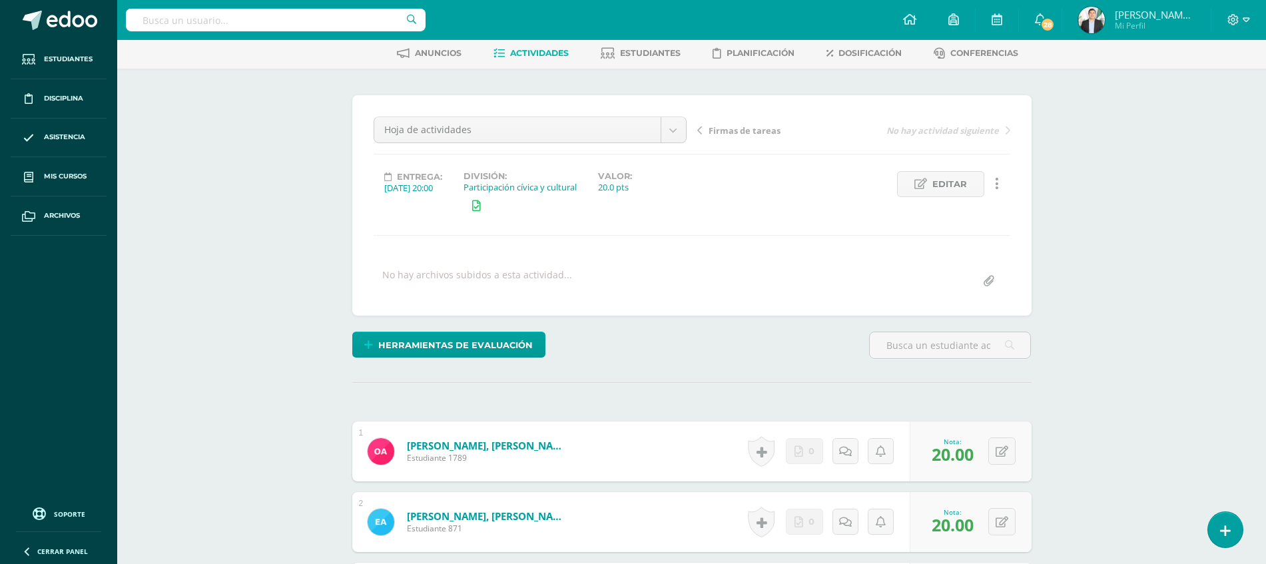
scroll to position [0, 0]
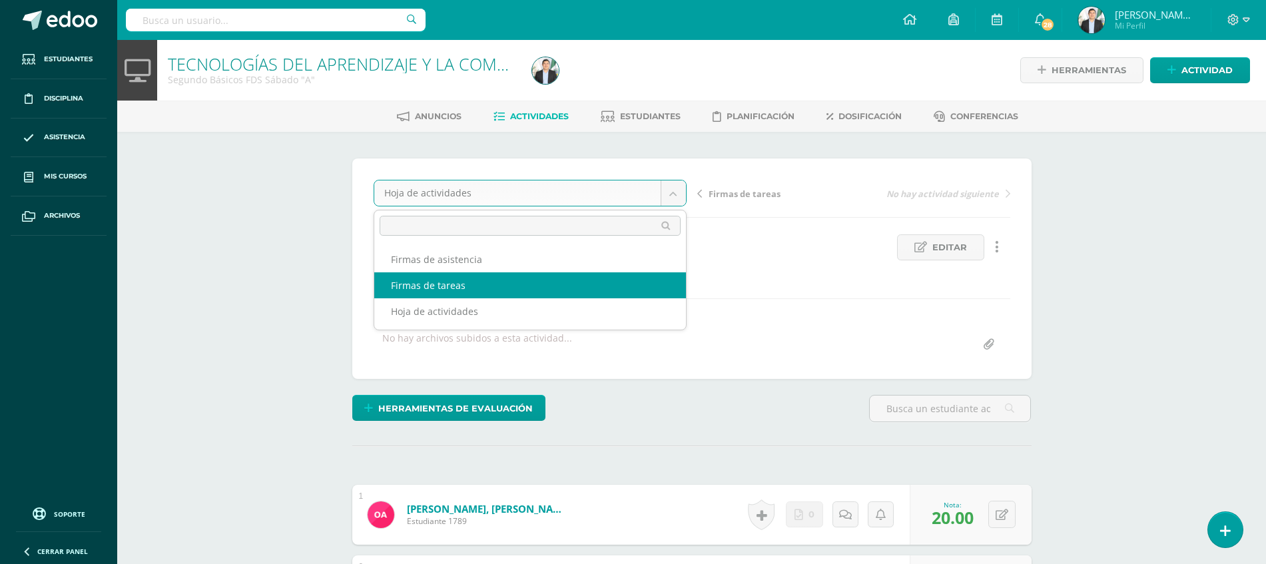
select select "/dashboard/teacher/grade-activity/84974/"
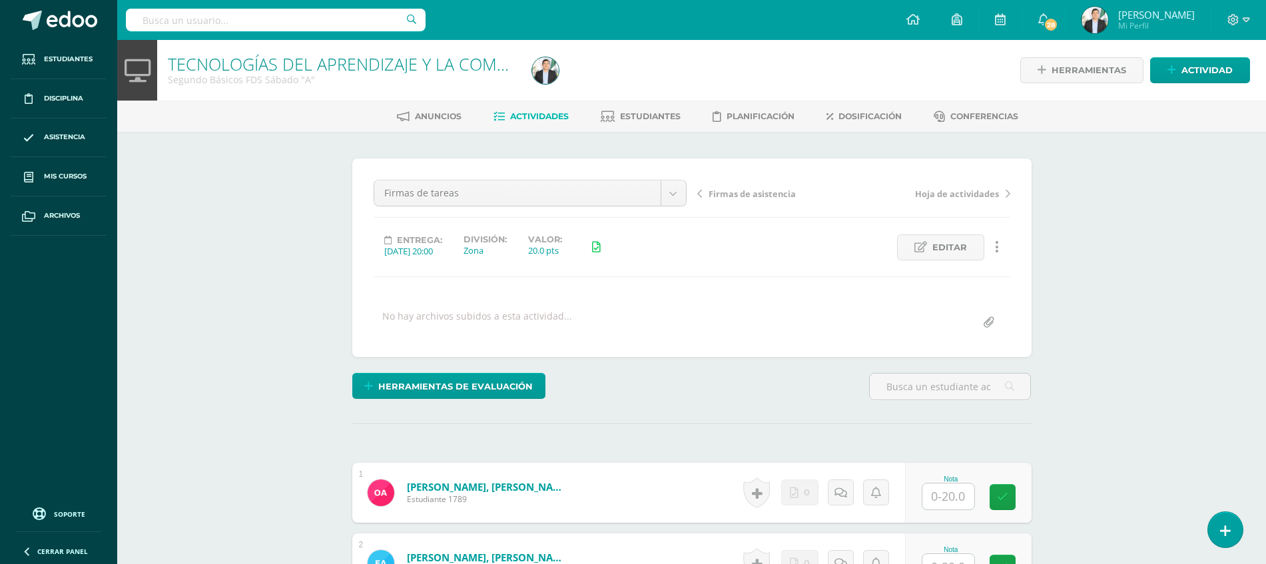
scroll to position [1, 0]
click at [925, 500] on div "Nota" at bounding box center [976, 493] width 130 height 62
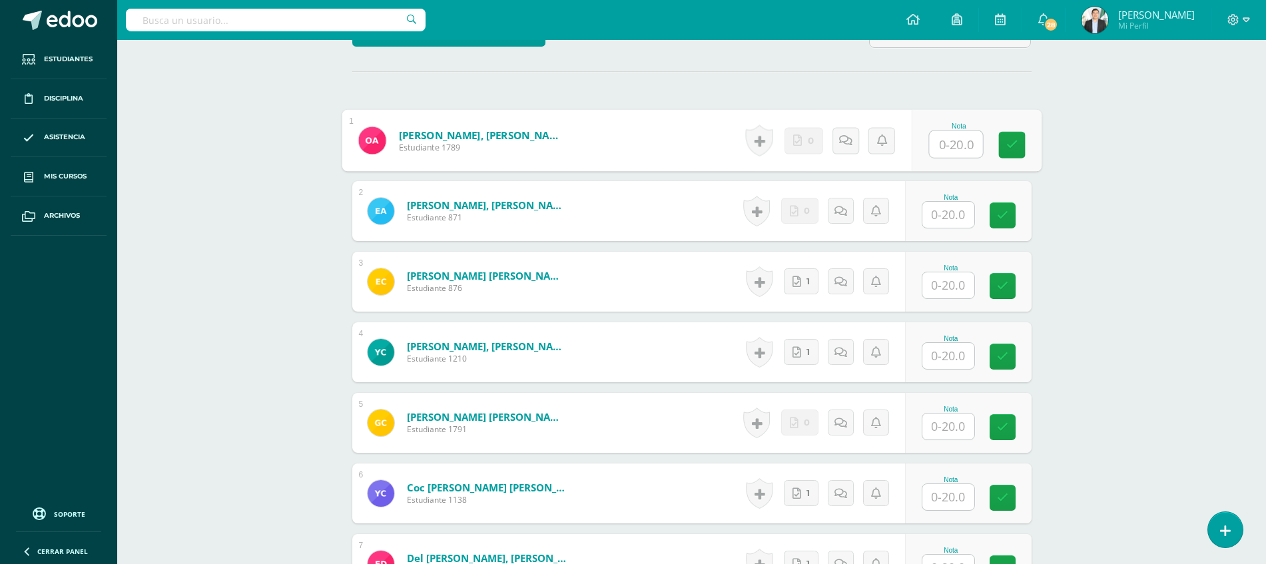
scroll to position [396, 0]
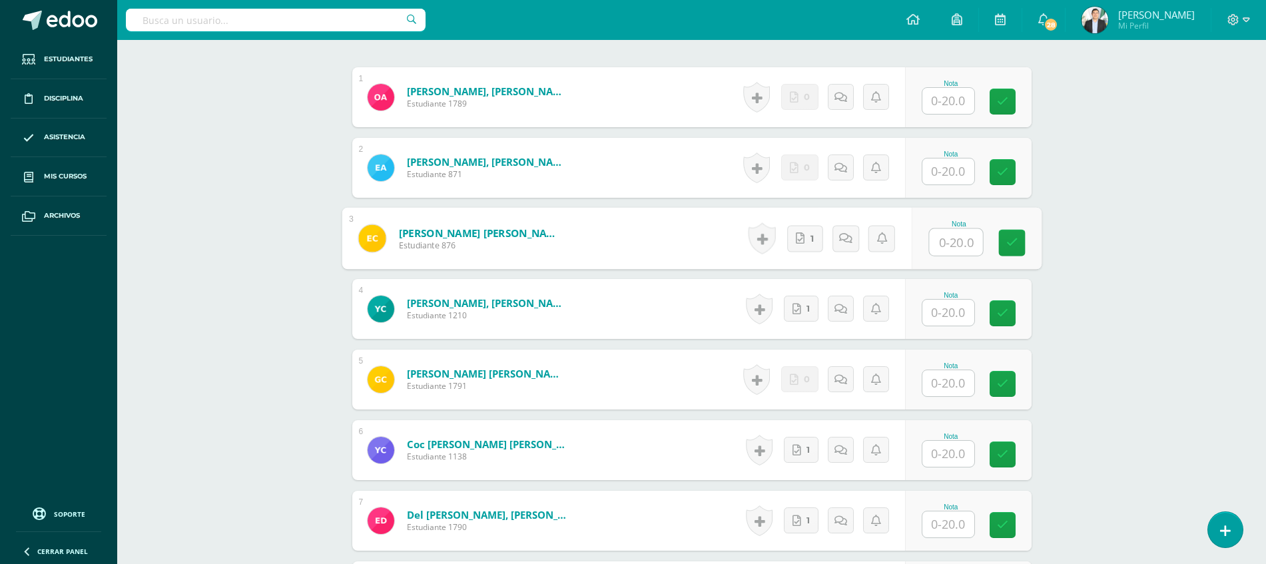
click at [950, 247] on input "text" at bounding box center [955, 242] width 53 height 27
type input "20"
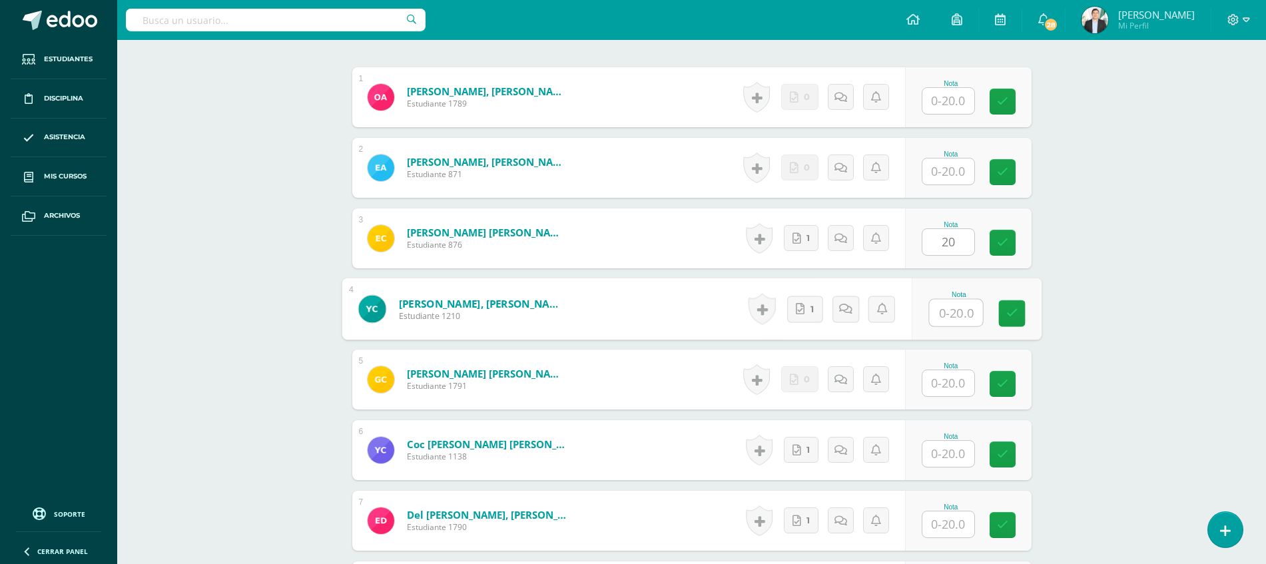
click at [956, 308] on input "text" at bounding box center [955, 313] width 53 height 27
type input "20"
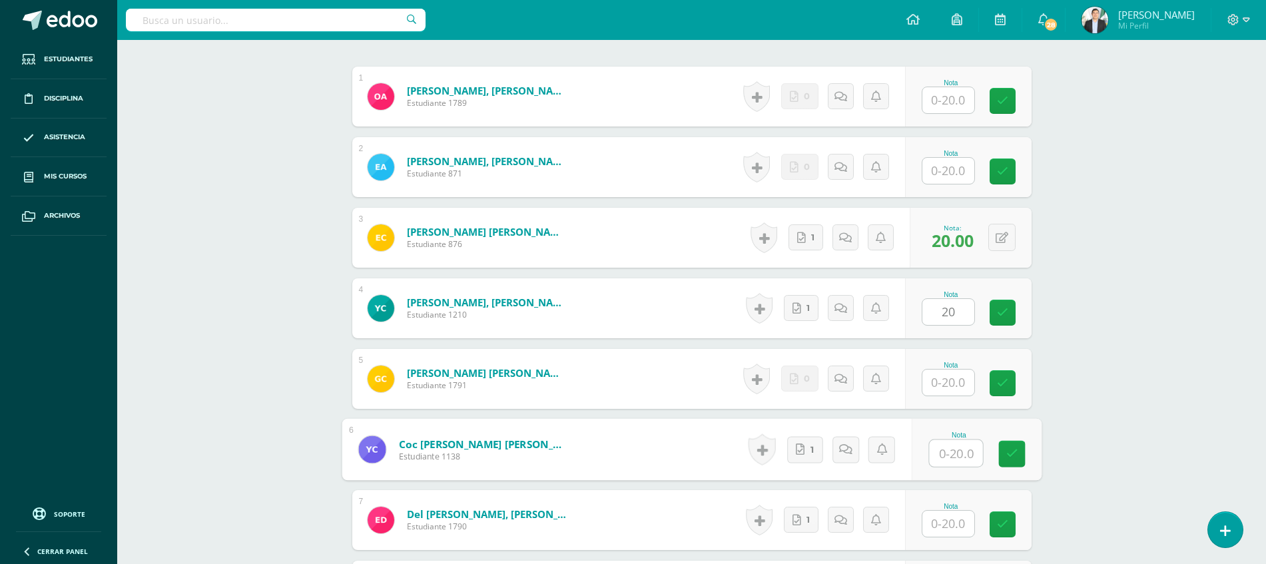
click at [953, 458] on input "text" at bounding box center [955, 453] width 53 height 27
type input "20"
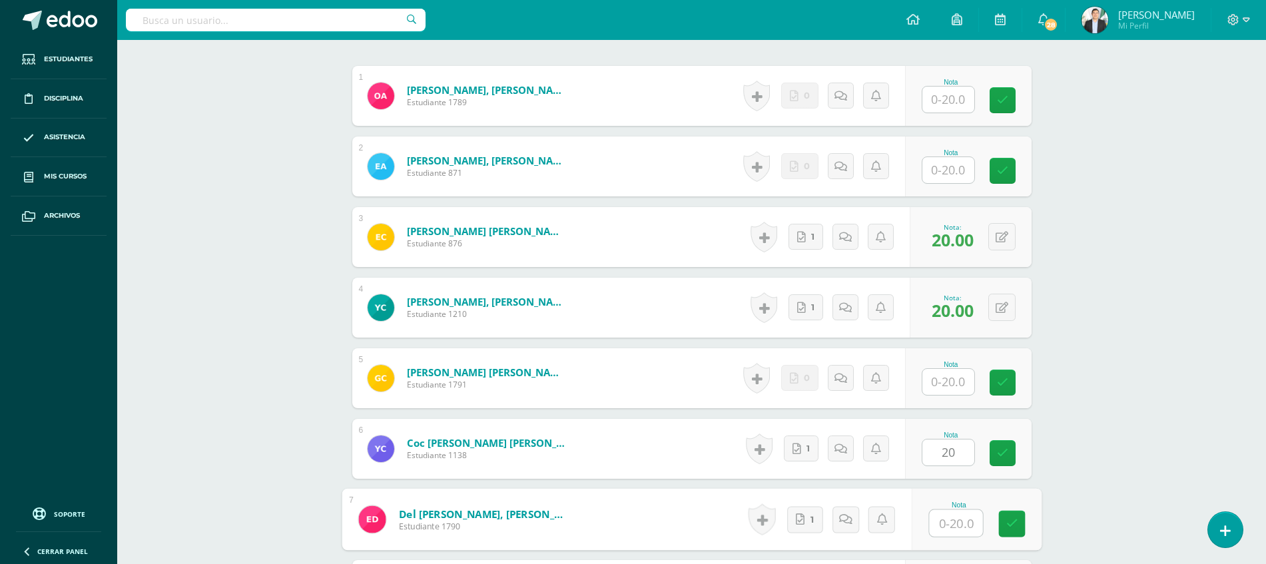
click at [953, 523] on input "text" at bounding box center [955, 523] width 53 height 27
type input "20"
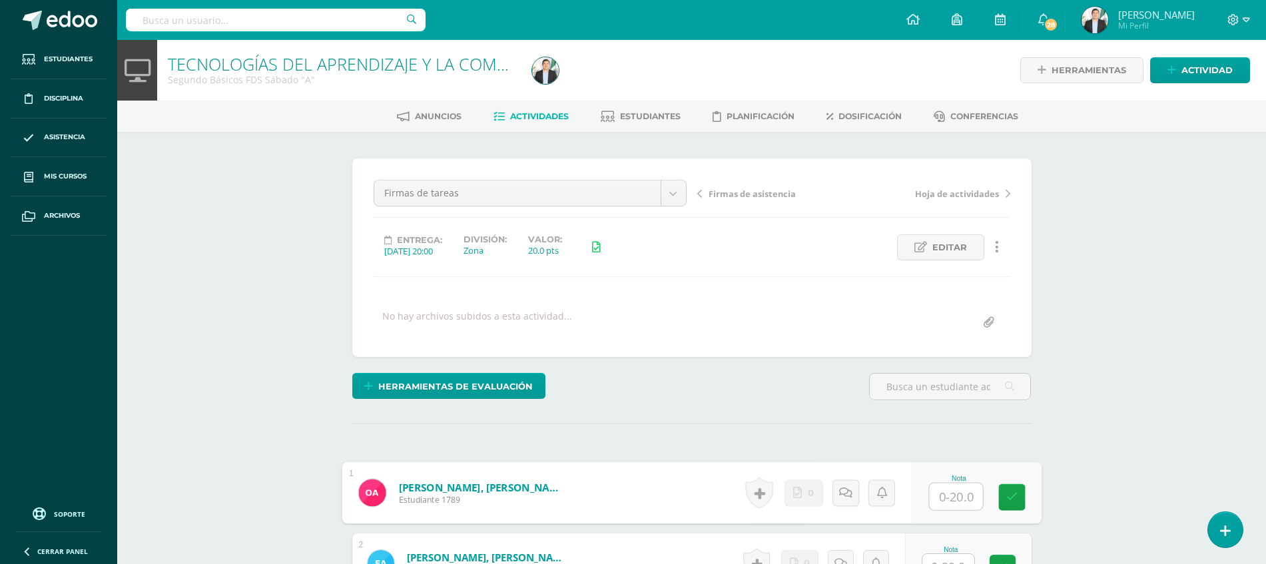
click at [942, 490] on input "text" at bounding box center [955, 497] width 53 height 27
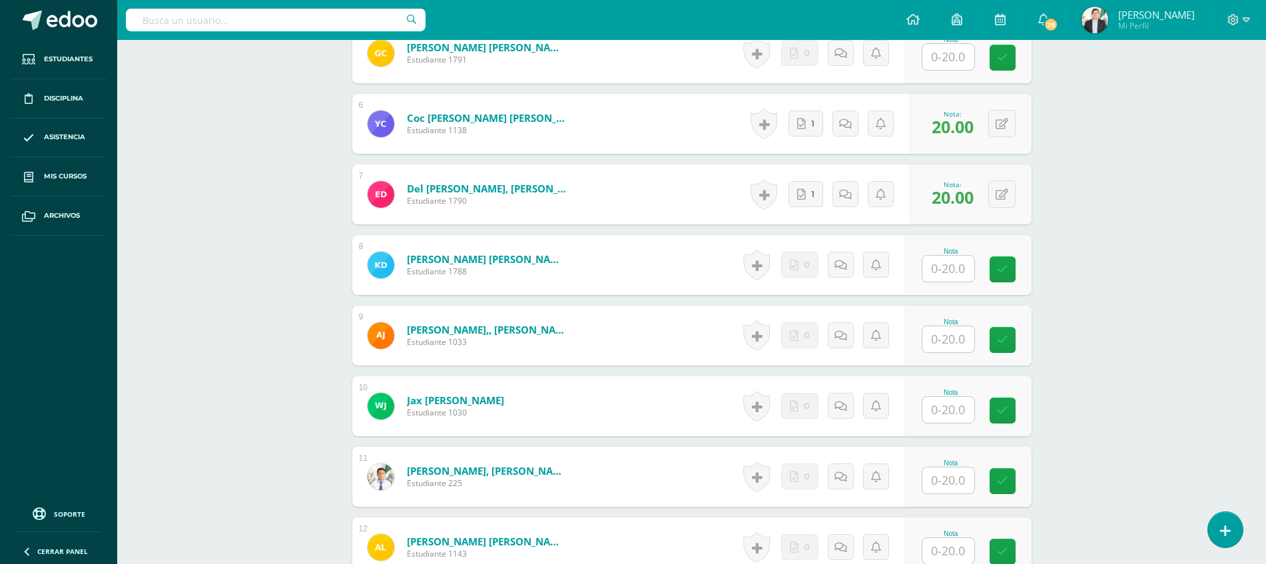
scroll to position [1062, 0]
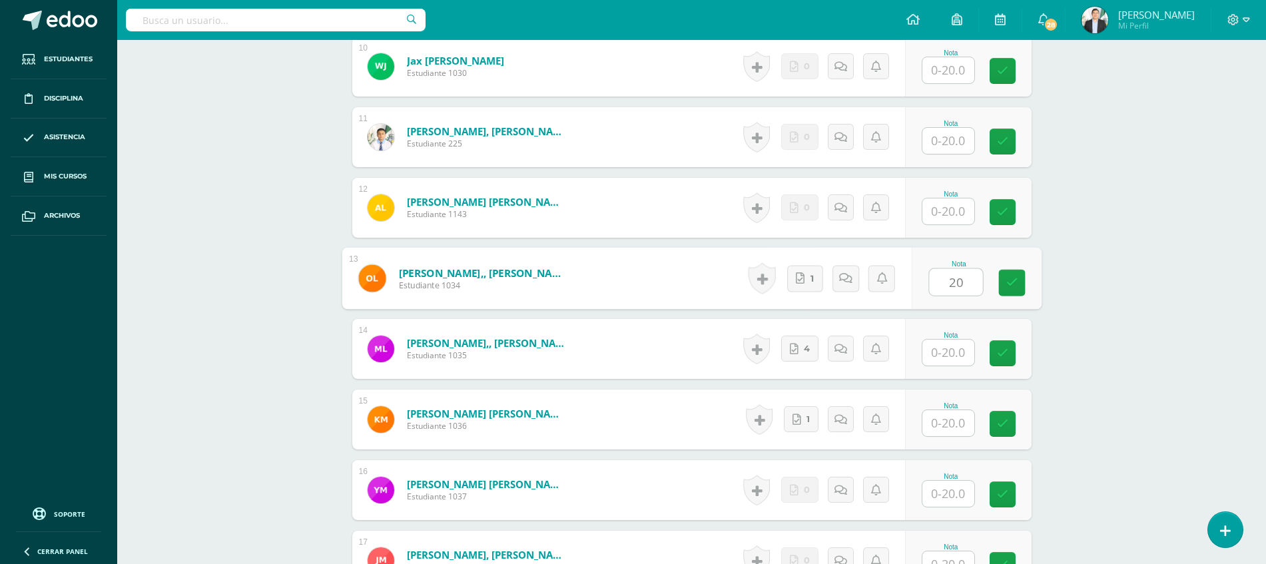
type input "20"
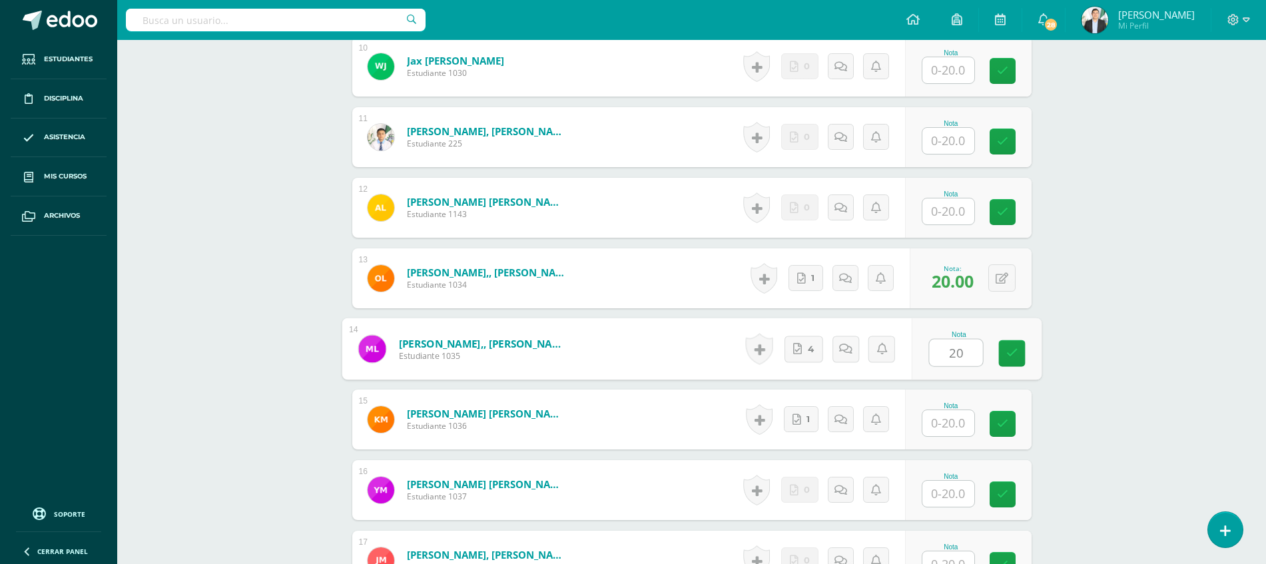
type input "20"
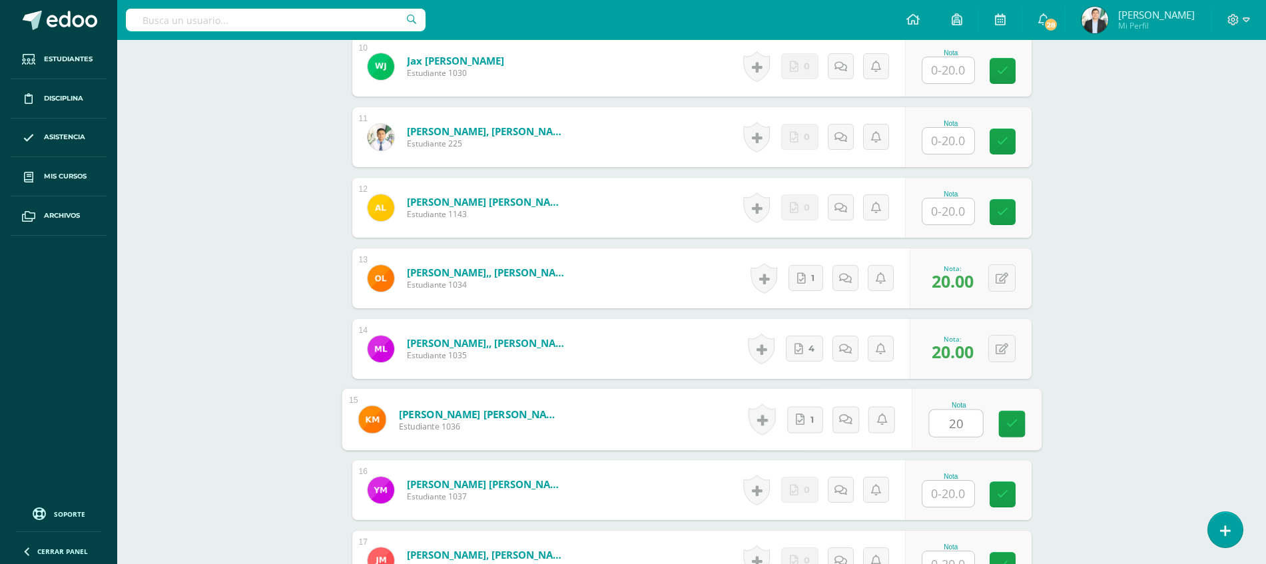
type input "20"
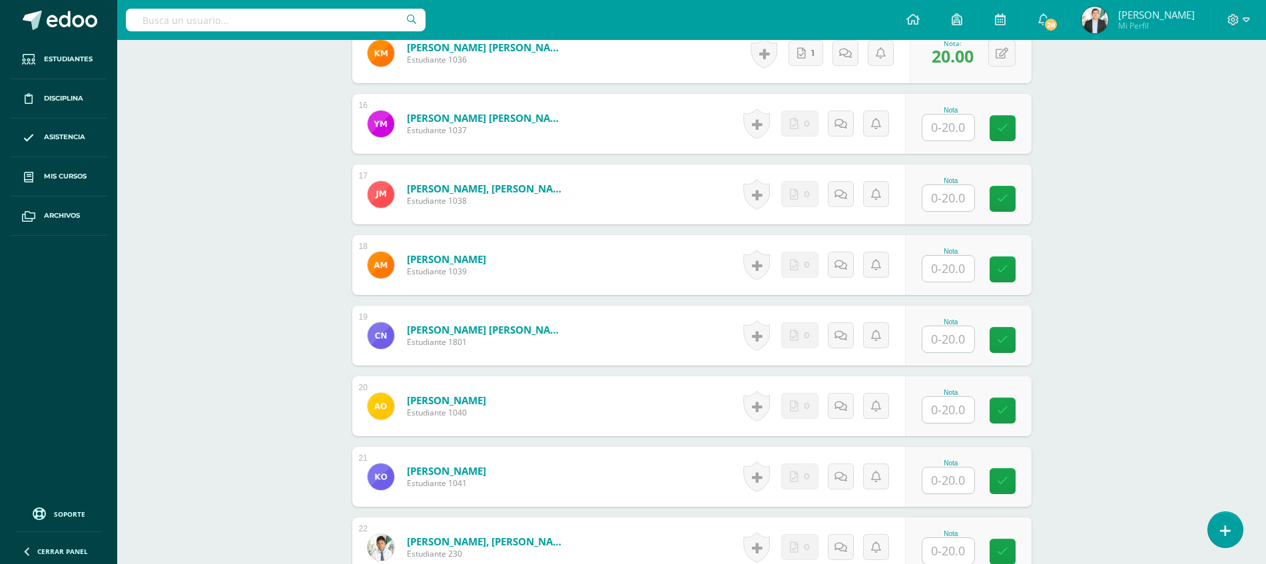
scroll to position [1768, 0]
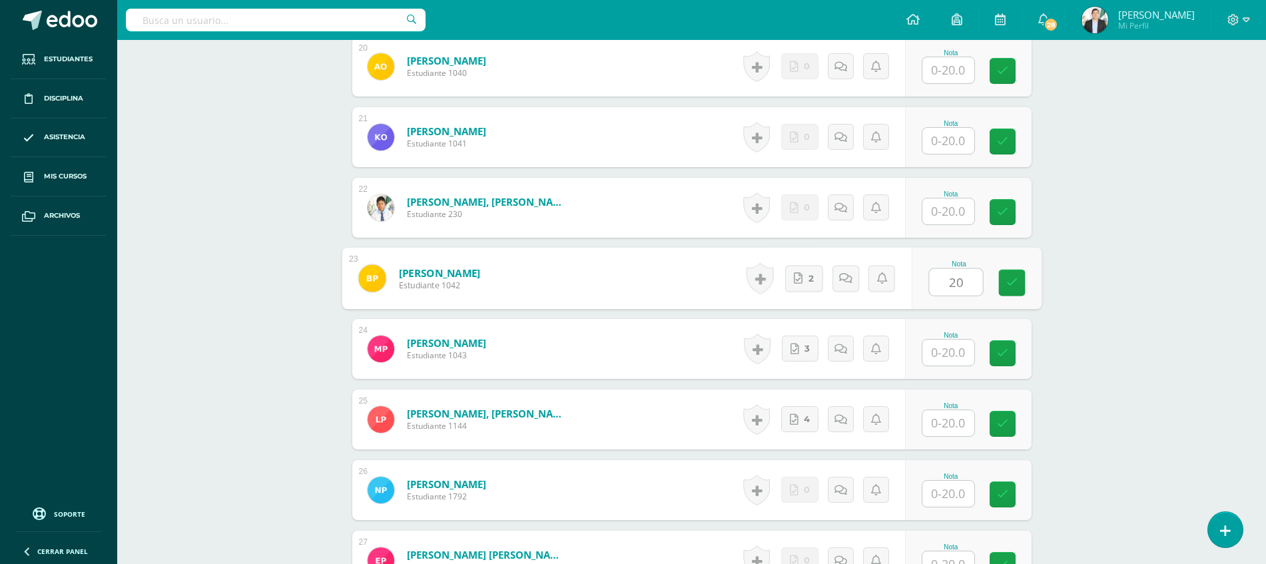
type input "20"
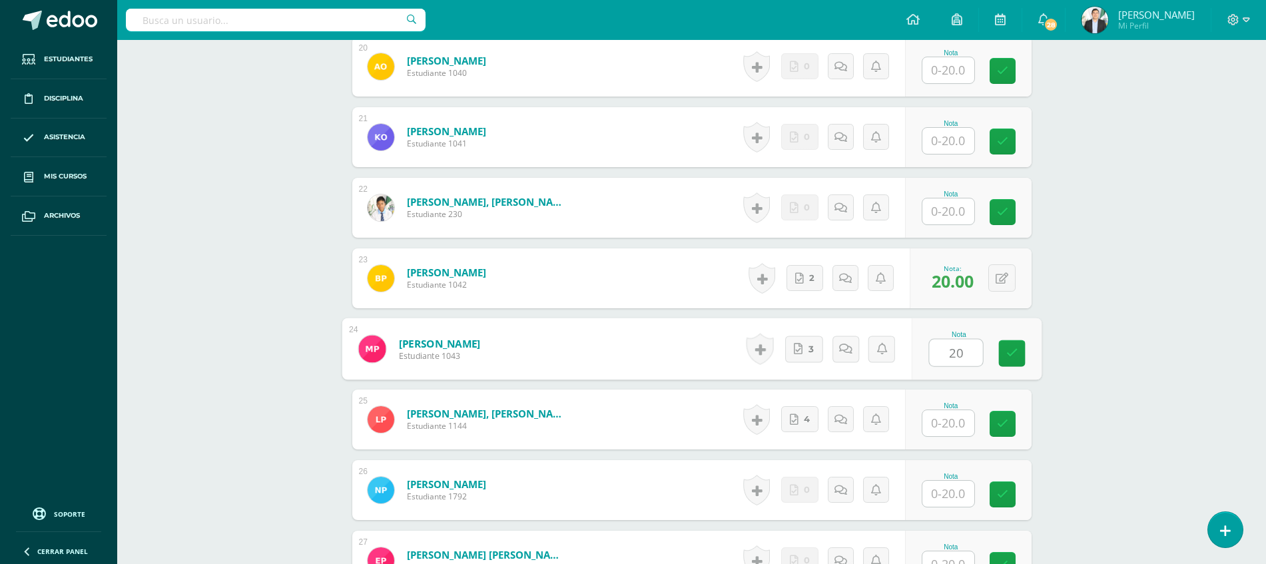
type input "20"
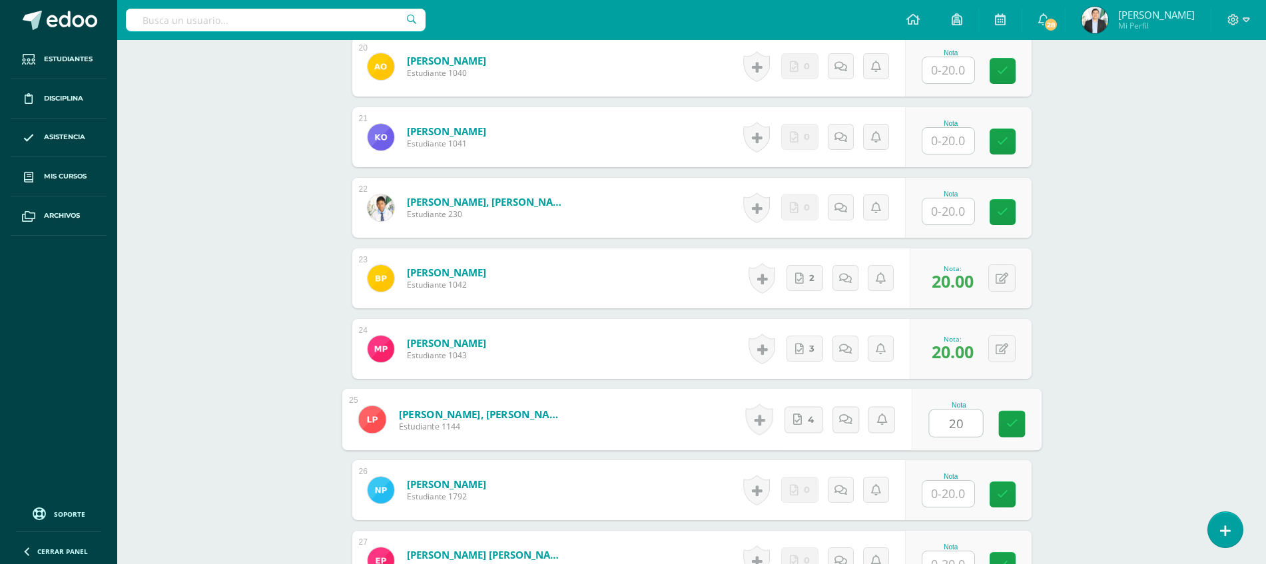
type input "20"
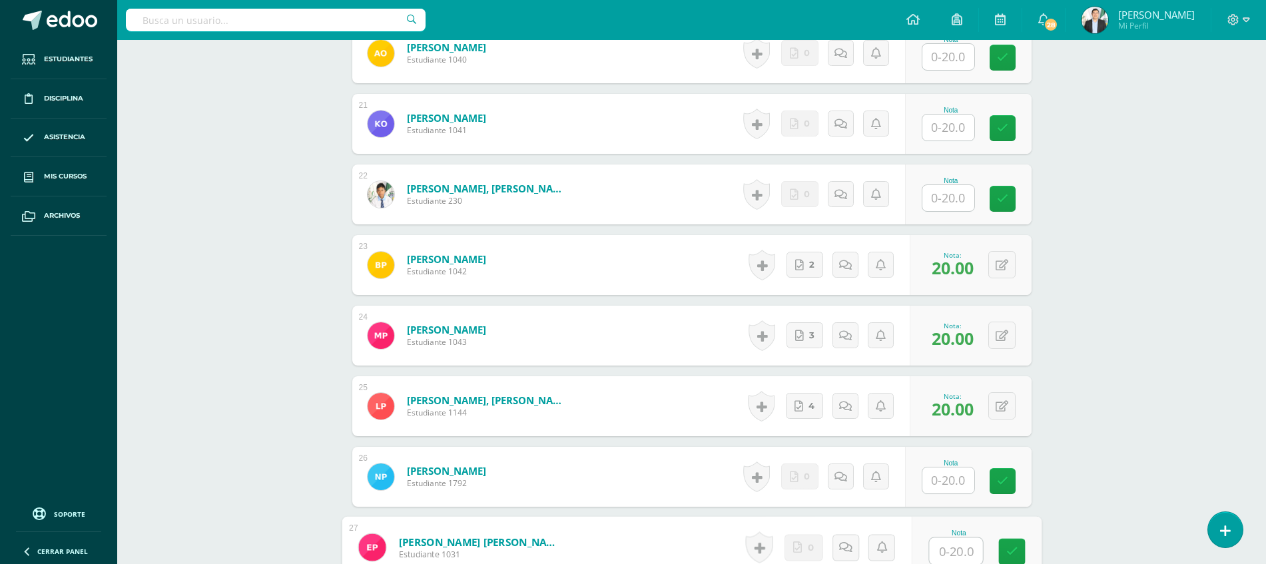
scroll to position [2121, 0]
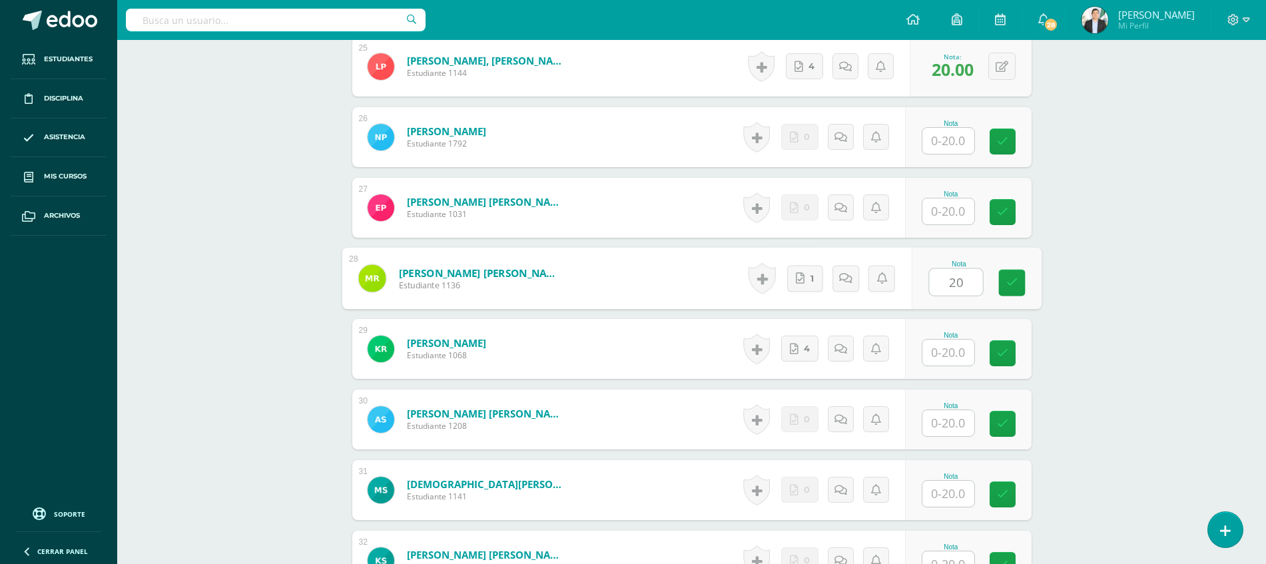
type input "20"
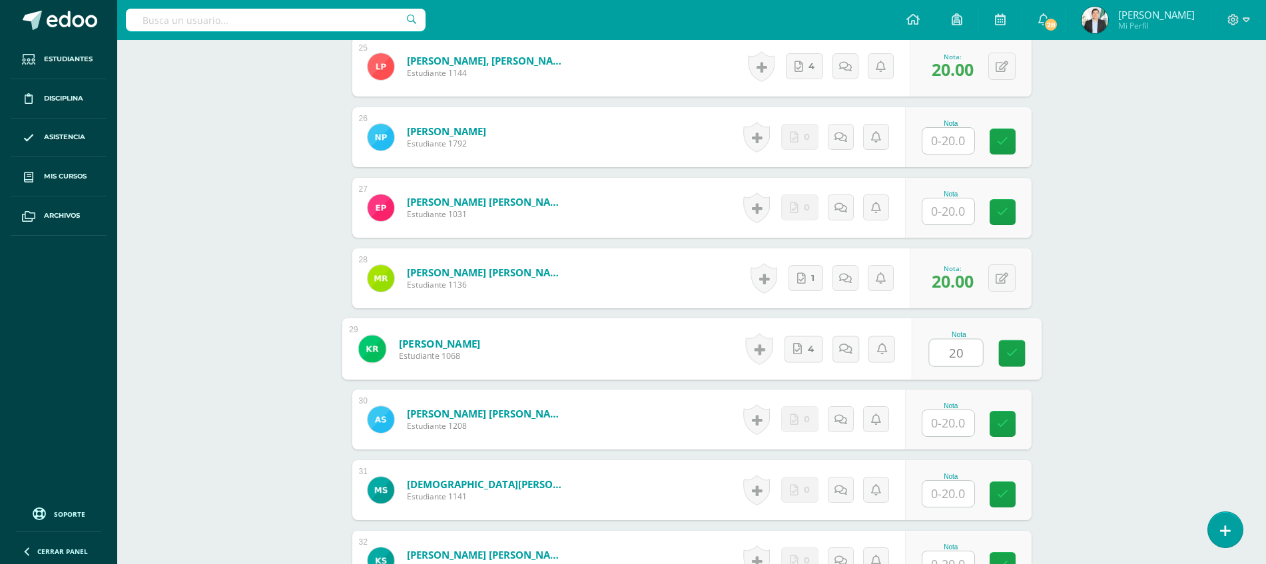
type input "20"
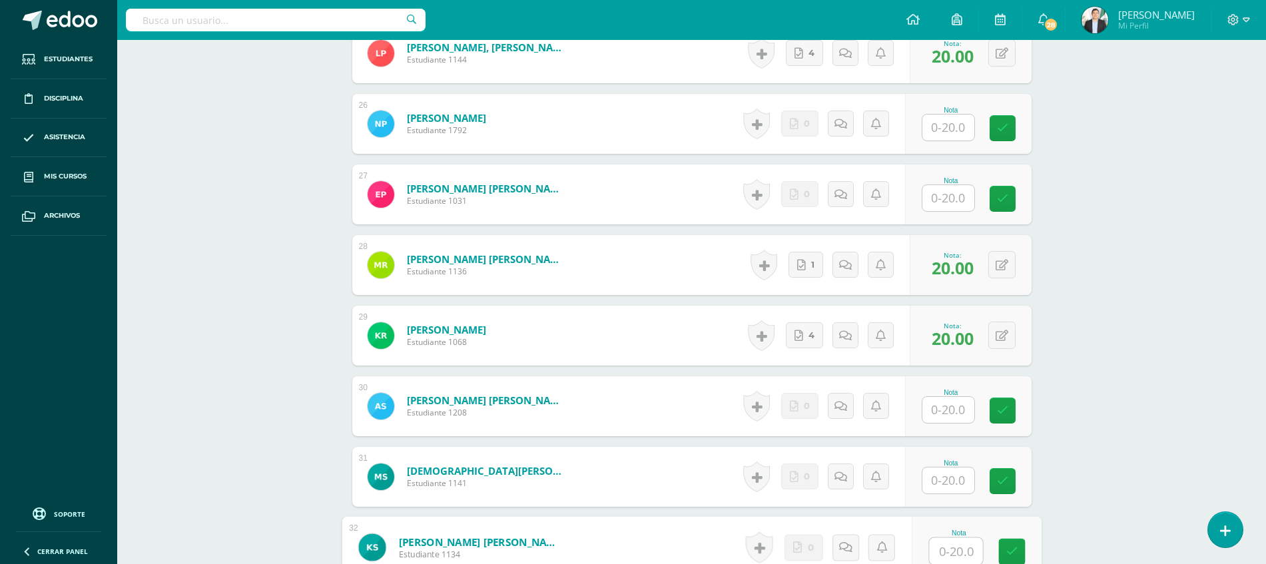
scroll to position [2474, 0]
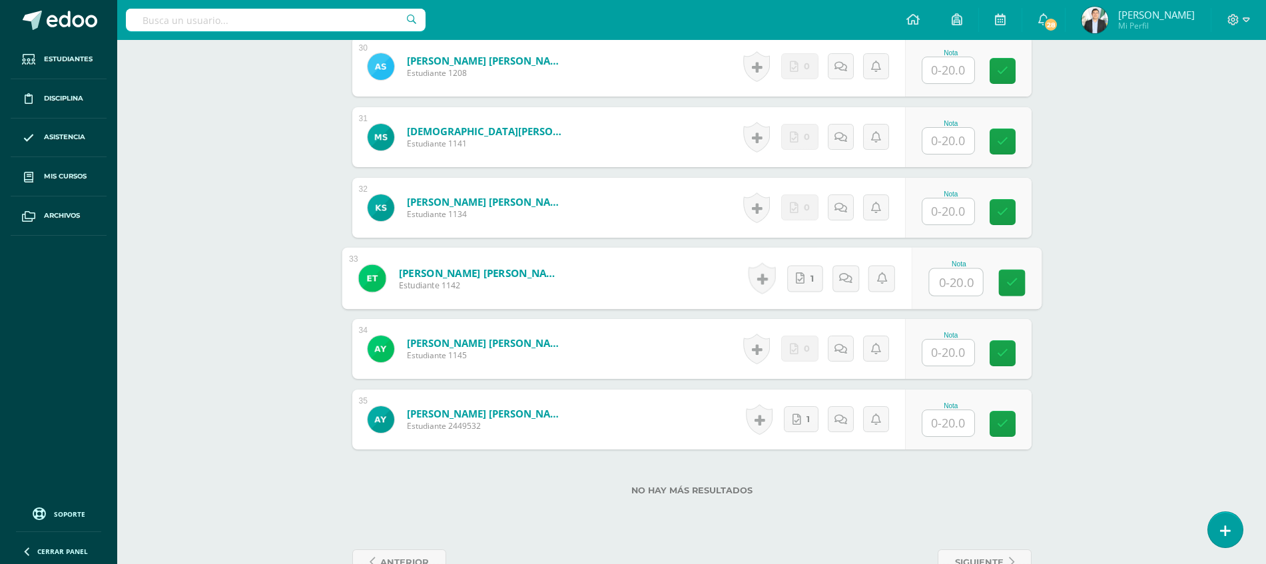
click at [966, 289] on input "text" at bounding box center [955, 282] width 53 height 27
type input "20"
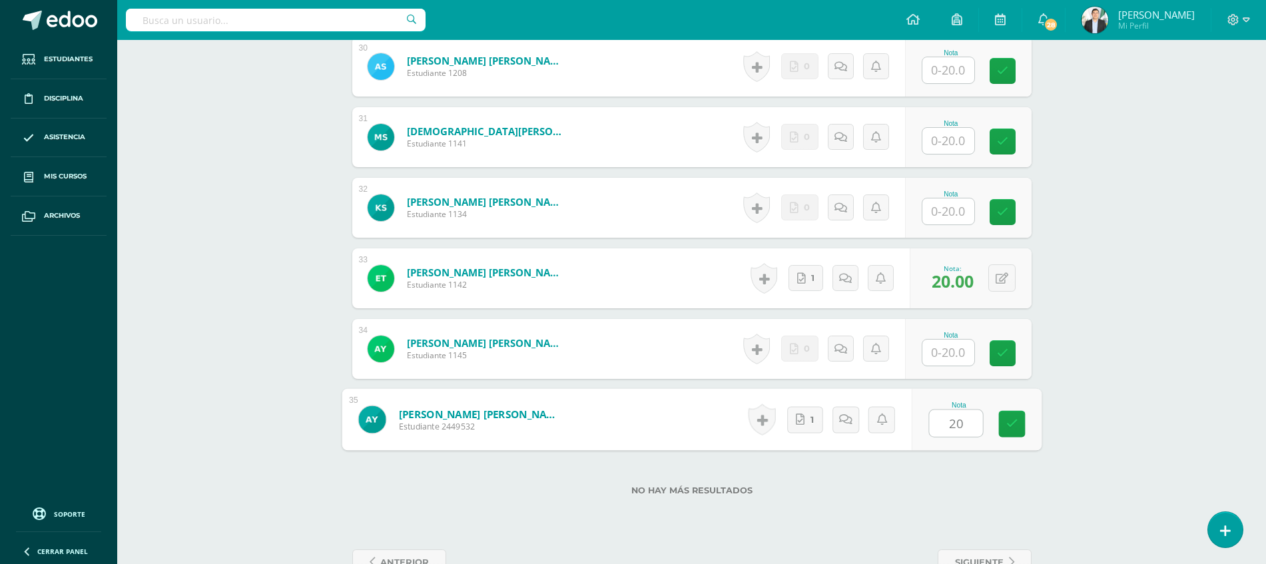
type input "20"
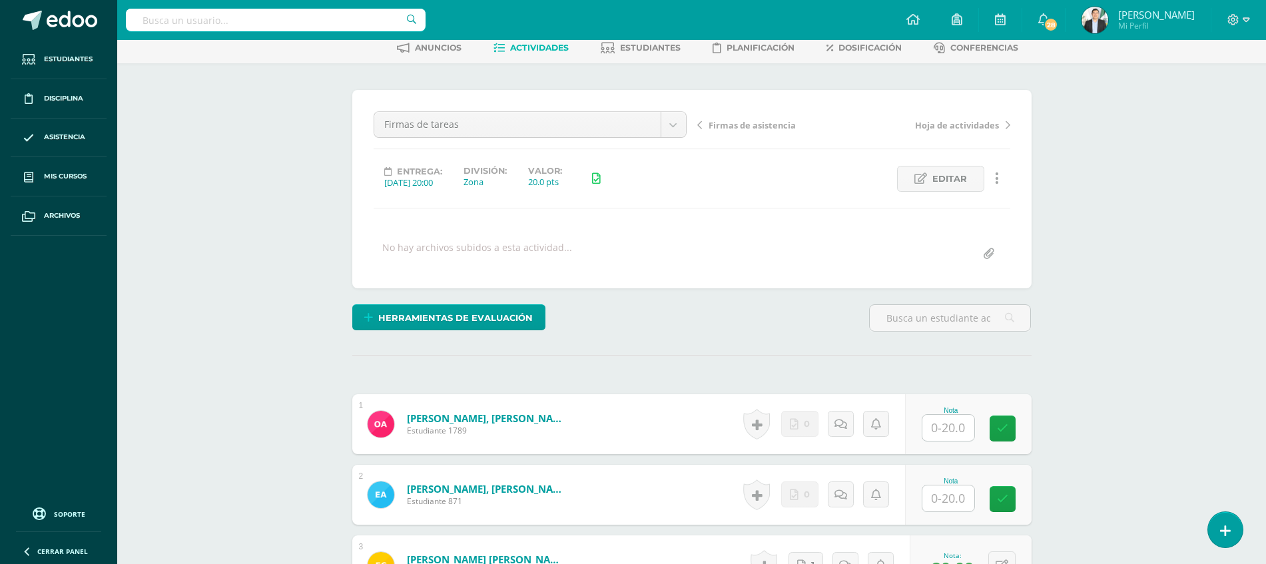
scroll to position [0, 0]
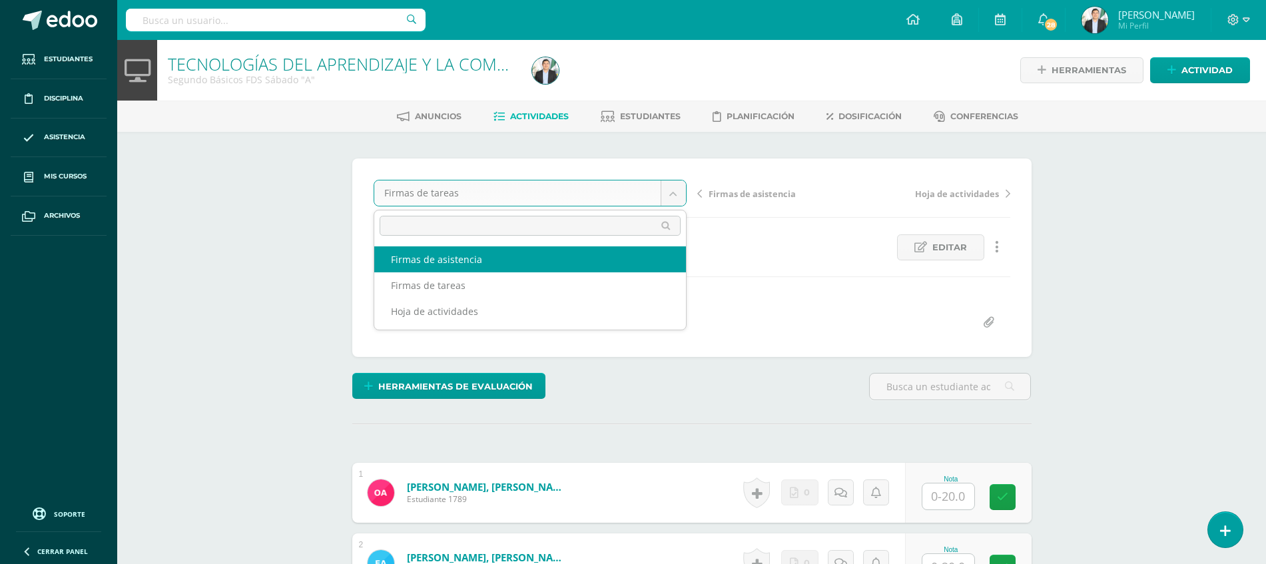
select select "/dashboard/teacher/grade-activity/84976/"
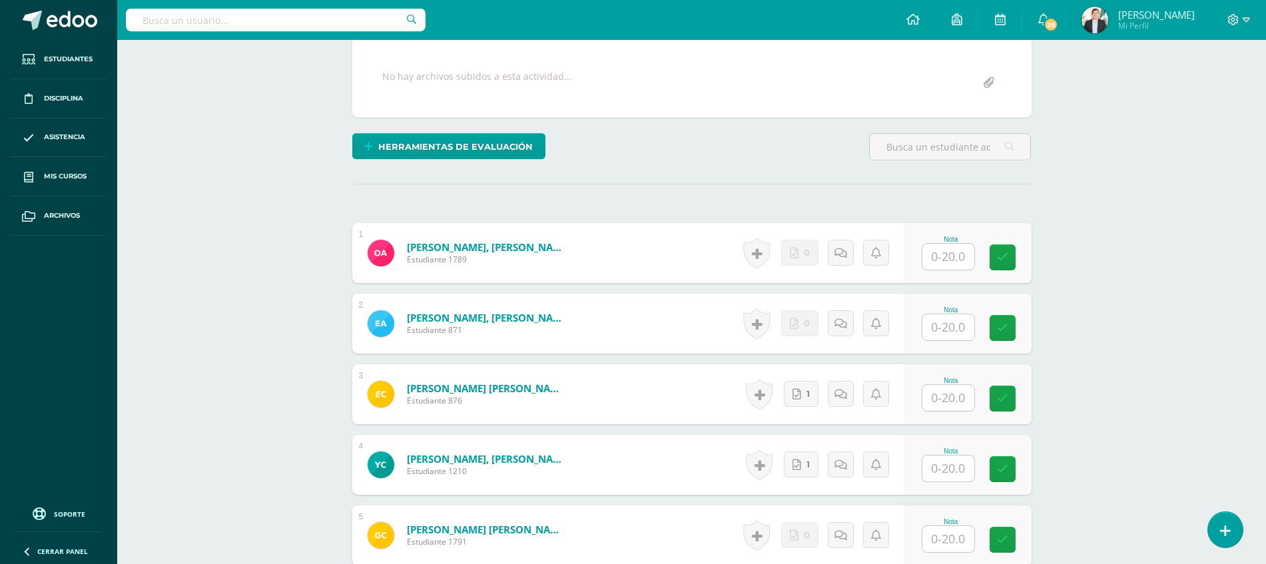
scroll to position [240, 0]
click at [811, 394] on link "1" at bounding box center [805, 393] width 36 height 27
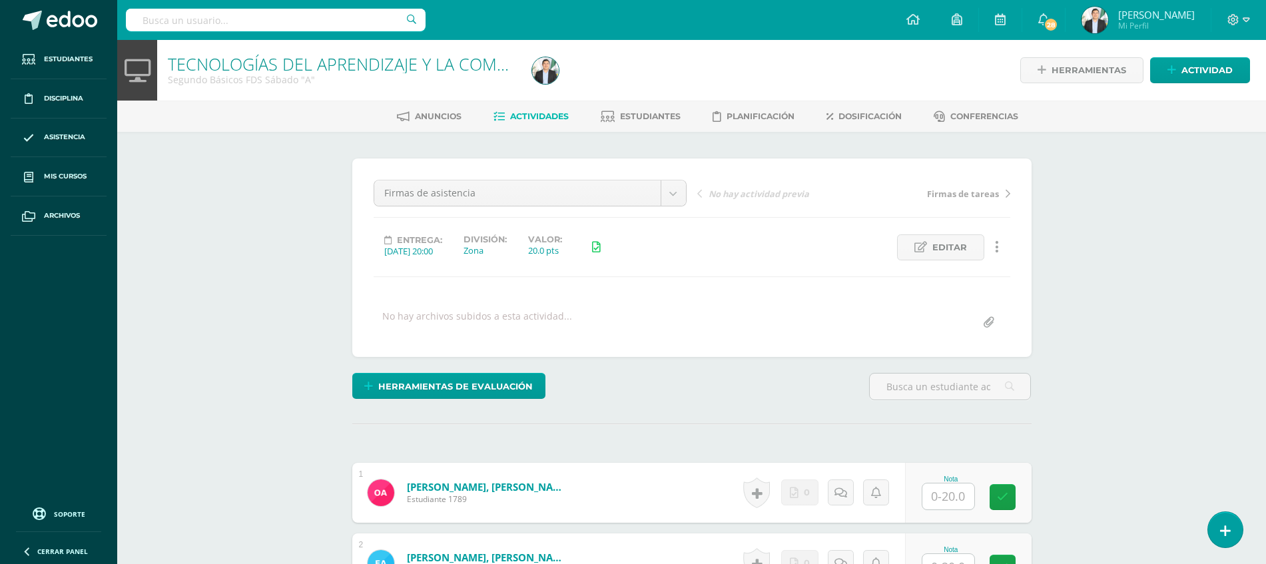
click at [550, 119] on span "Actividades" at bounding box center [539, 116] width 59 height 10
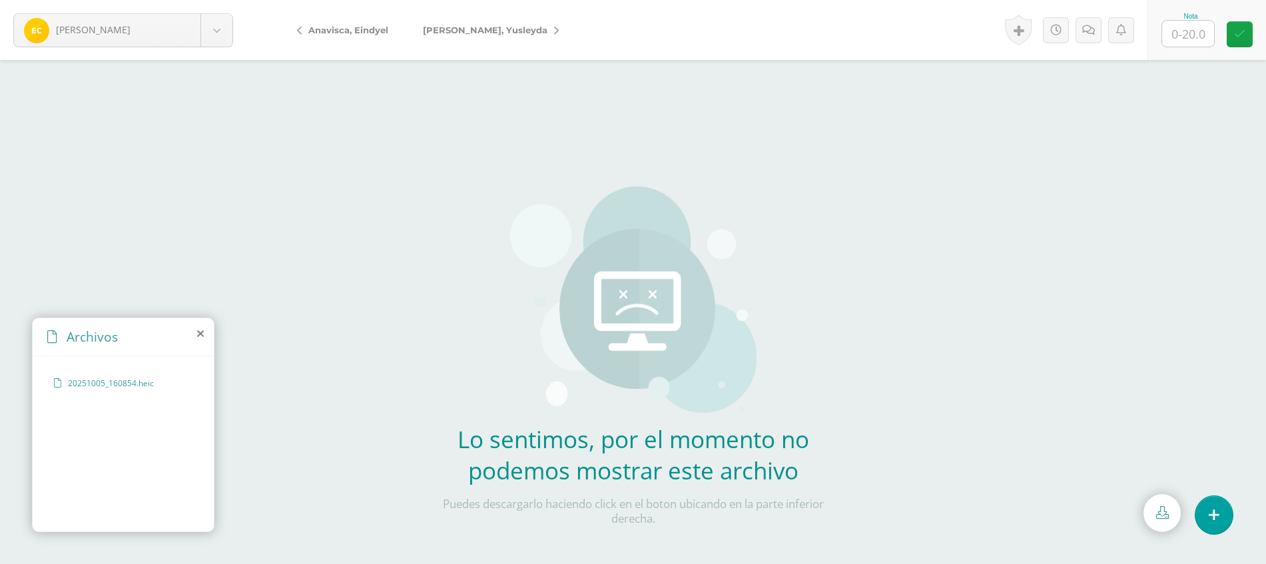
click at [119, 380] on span "20251005_160854.heic" at bounding box center [122, 383] width 109 height 11
click at [1169, 518] on link at bounding box center [1162, 513] width 37 height 38
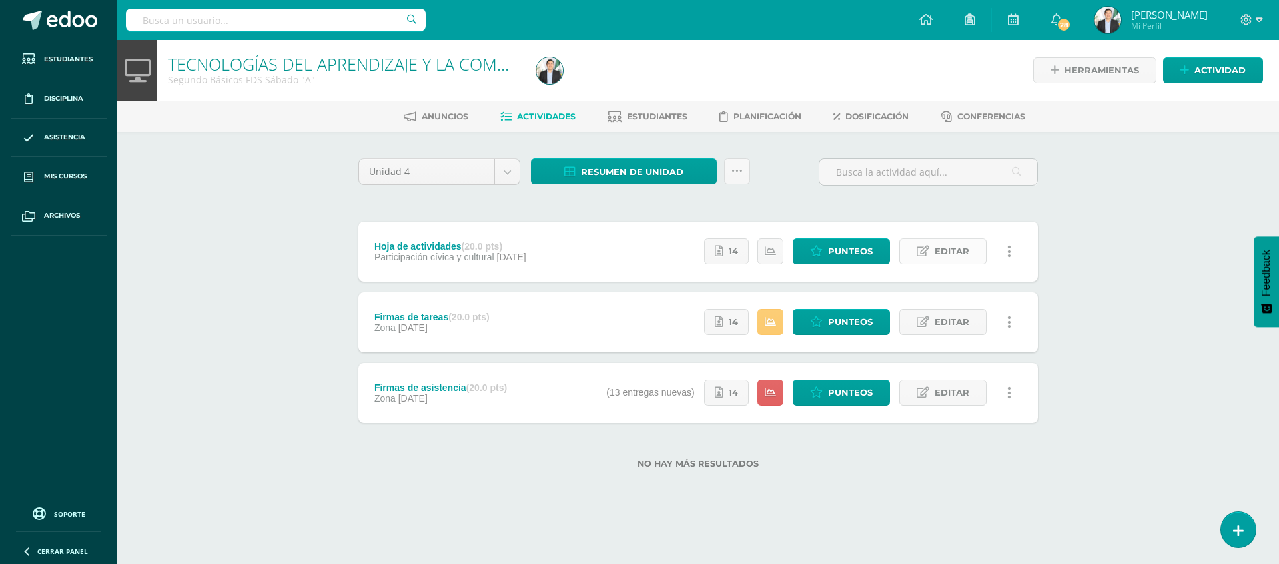
click at [968, 247] on span "Editar" at bounding box center [951, 251] width 35 height 25
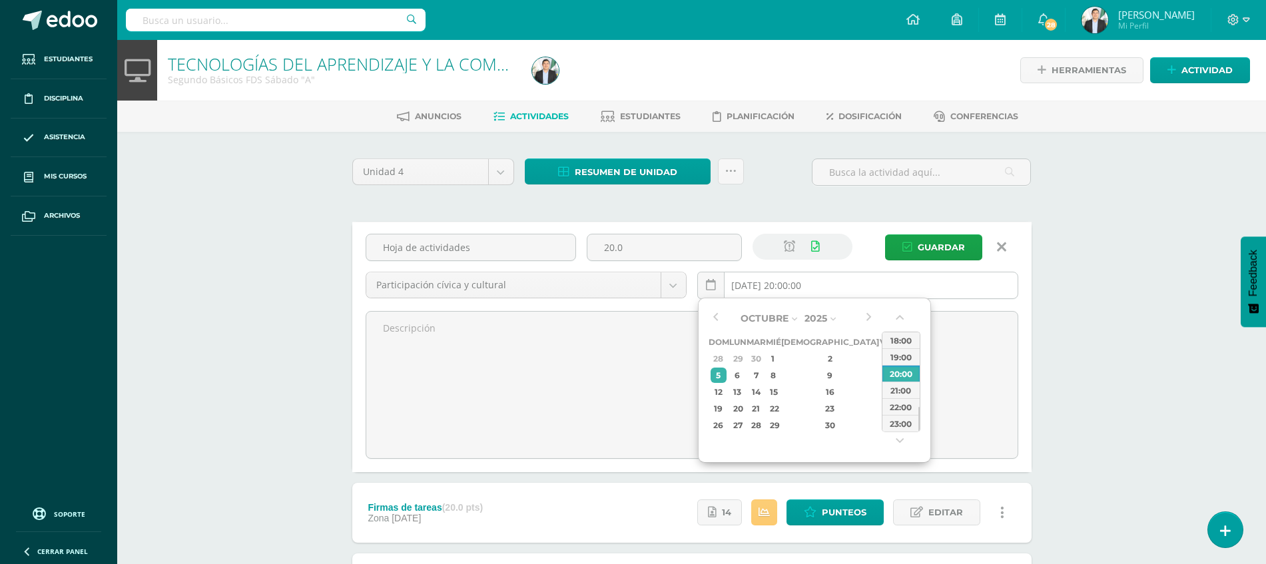
click at [839, 289] on input "[DATE] 20:00:00" at bounding box center [858, 285] width 320 height 26
click at [881, 390] on div "17" at bounding box center [887, 391] width 12 height 15
click at [723, 390] on div "12" at bounding box center [719, 391] width 17 height 15
type input "[DATE] 20:00"
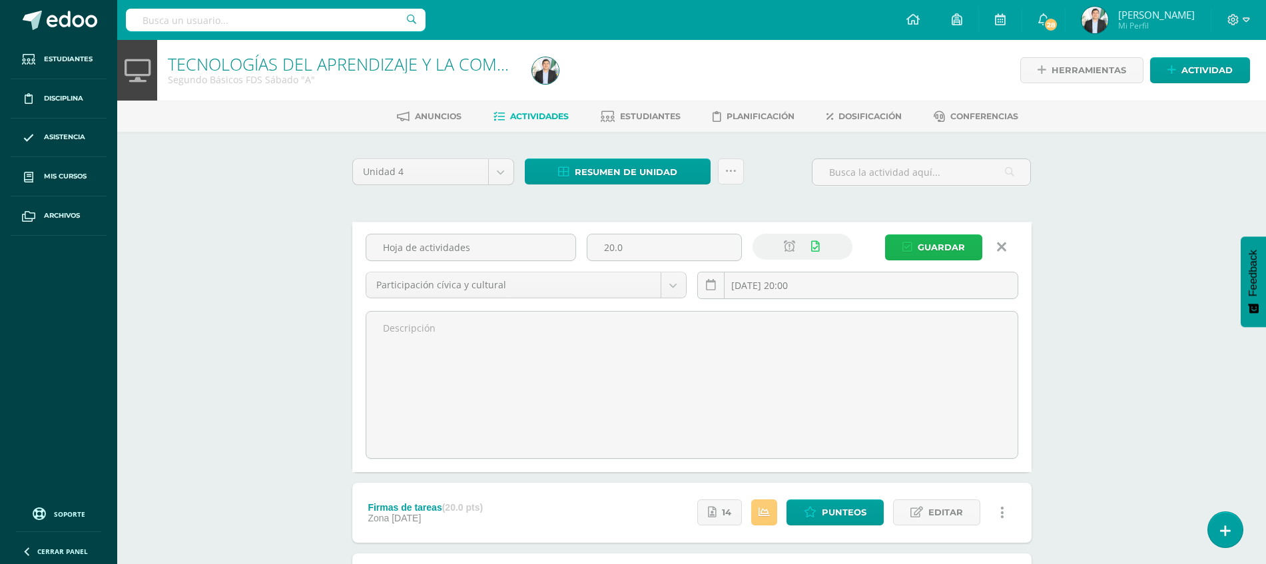
click at [943, 249] on span "Guardar" at bounding box center [941, 247] width 47 height 25
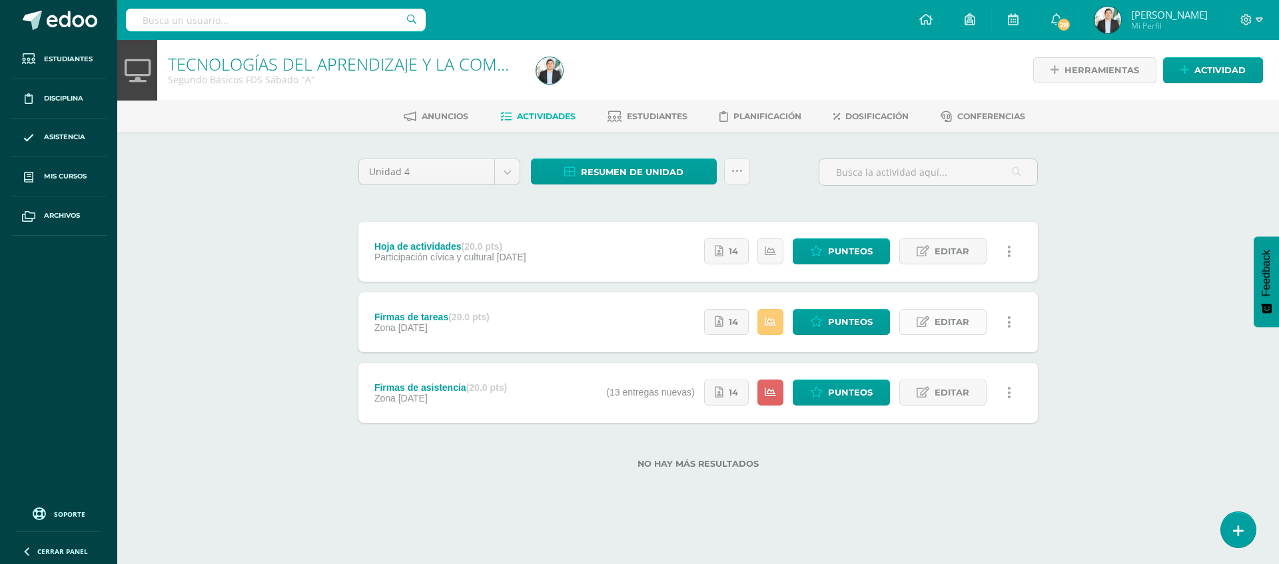
click at [936, 322] on span "Editar" at bounding box center [951, 322] width 35 height 25
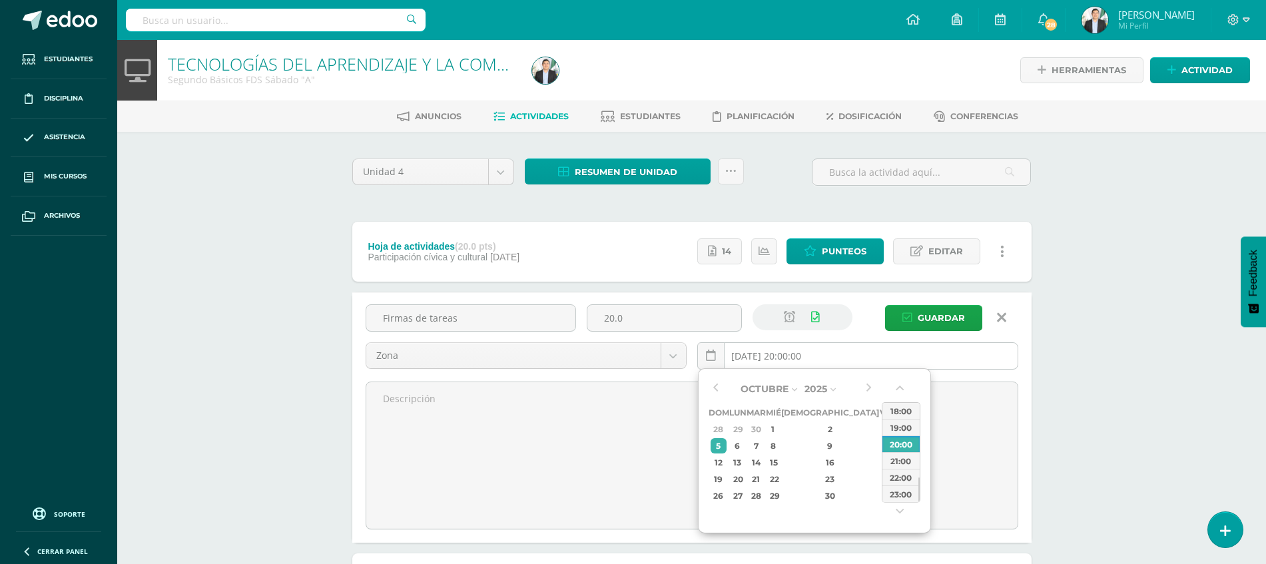
click at [836, 348] on input "[DATE] 20:00:00" at bounding box center [858, 356] width 320 height 26
click at [715, 463] on div "12" at bounding box center [719, 462] width 17 height 15
type input "[DATE] 20:00"
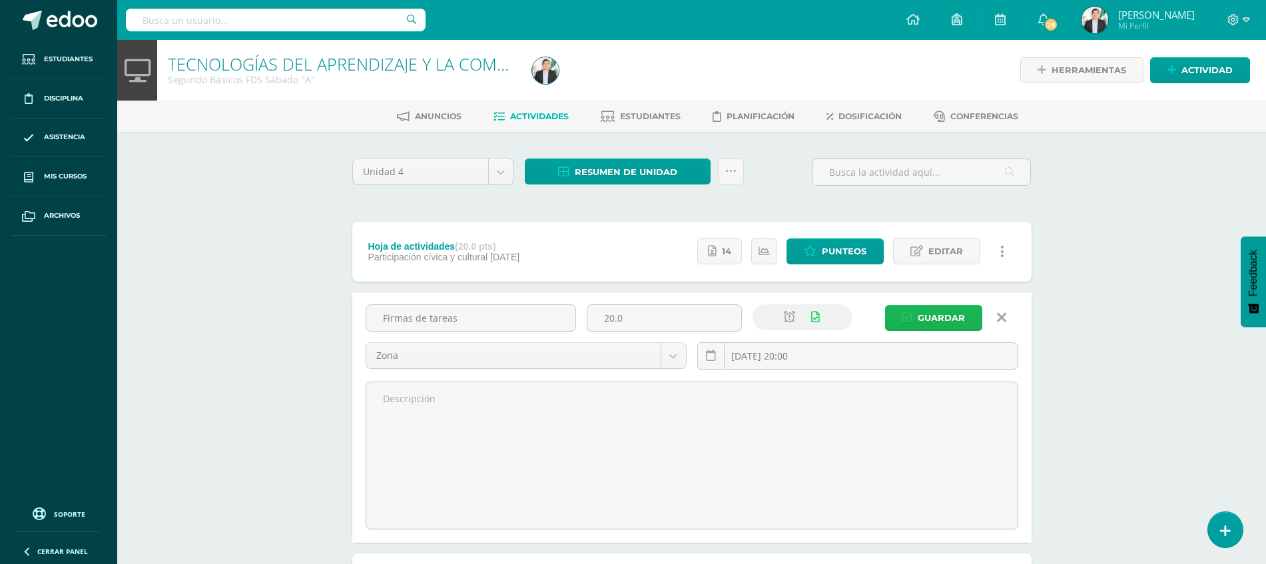
click at [941, 322] on span "Guardar" at bounding box center [941, 318] width 47 height 25
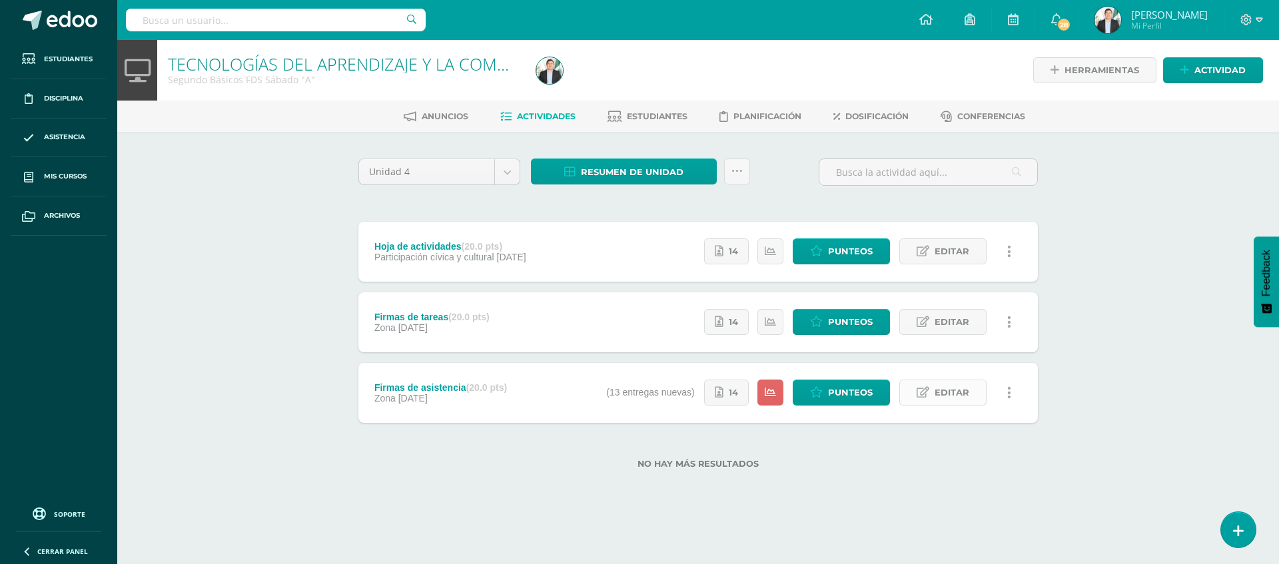
click at [952, 398] on span "Editar" at bounding box center [951, 392] width 35 height 25
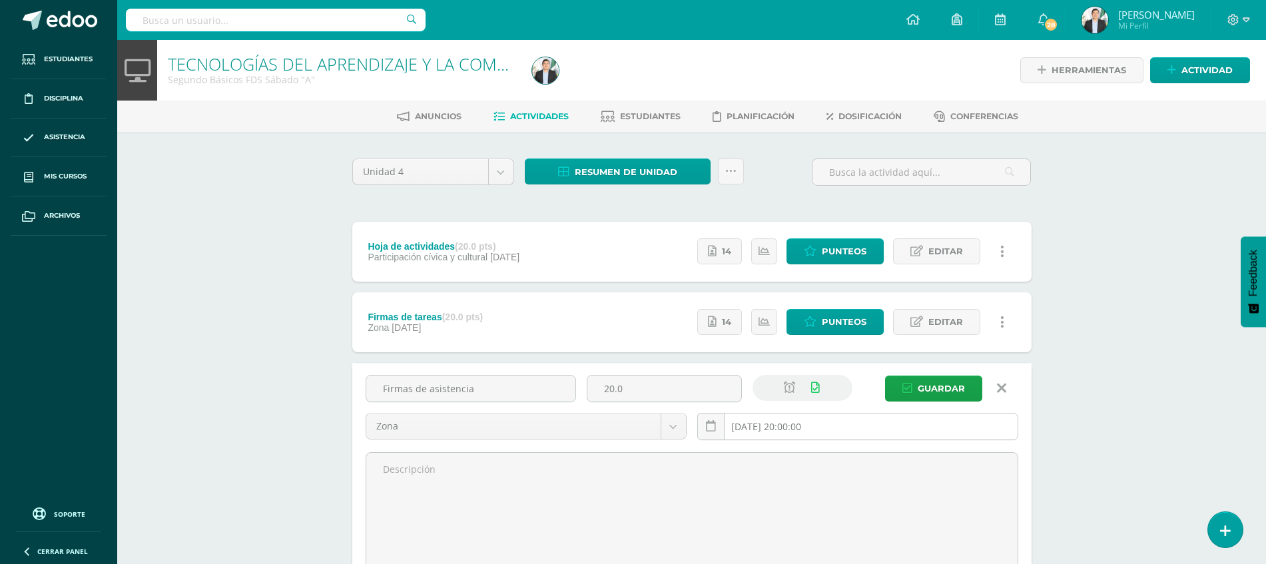
click at [867, 422] on input "2025-10-05 20:00:00" at bounding box center [858, 427] width 320 height 26
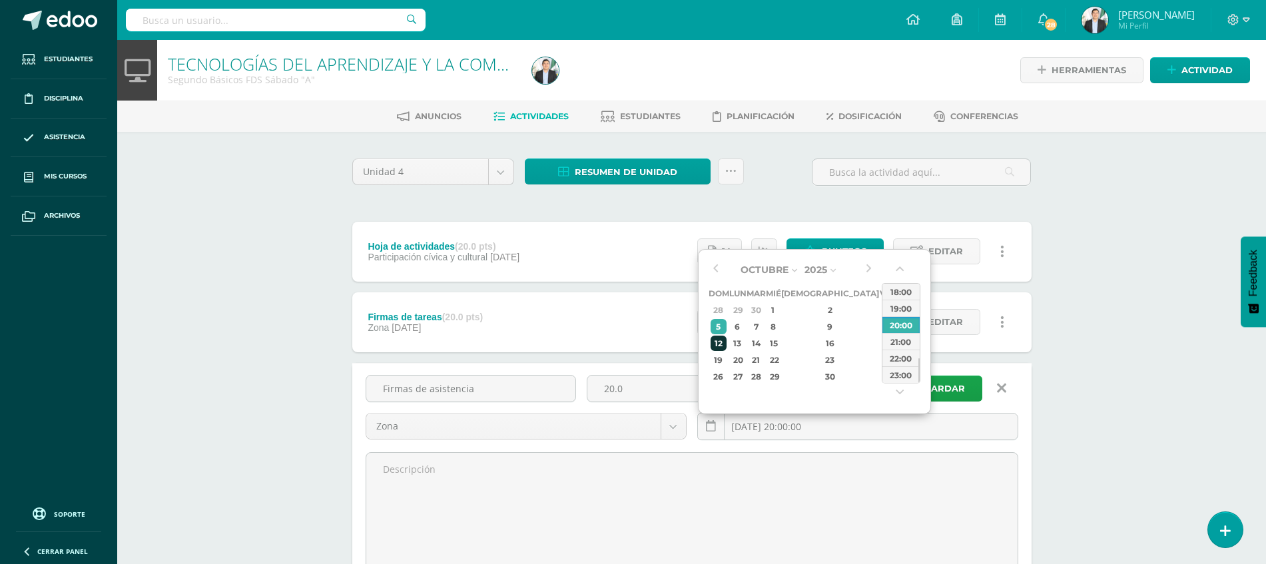
click at [720, 346] on div "12" at bounding box center [719, 343] width 17 height 15
type input "2025-10-12 20:00"
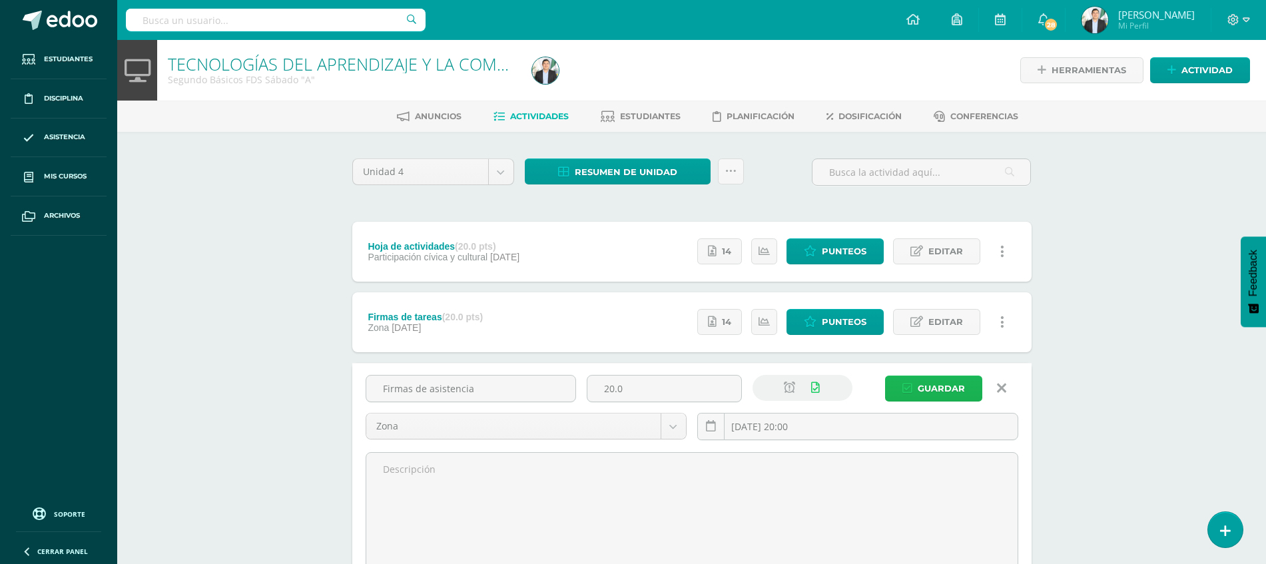
click at [936, 382] on span "Guardar" at bounding box center [941, 388] width 47 height 25
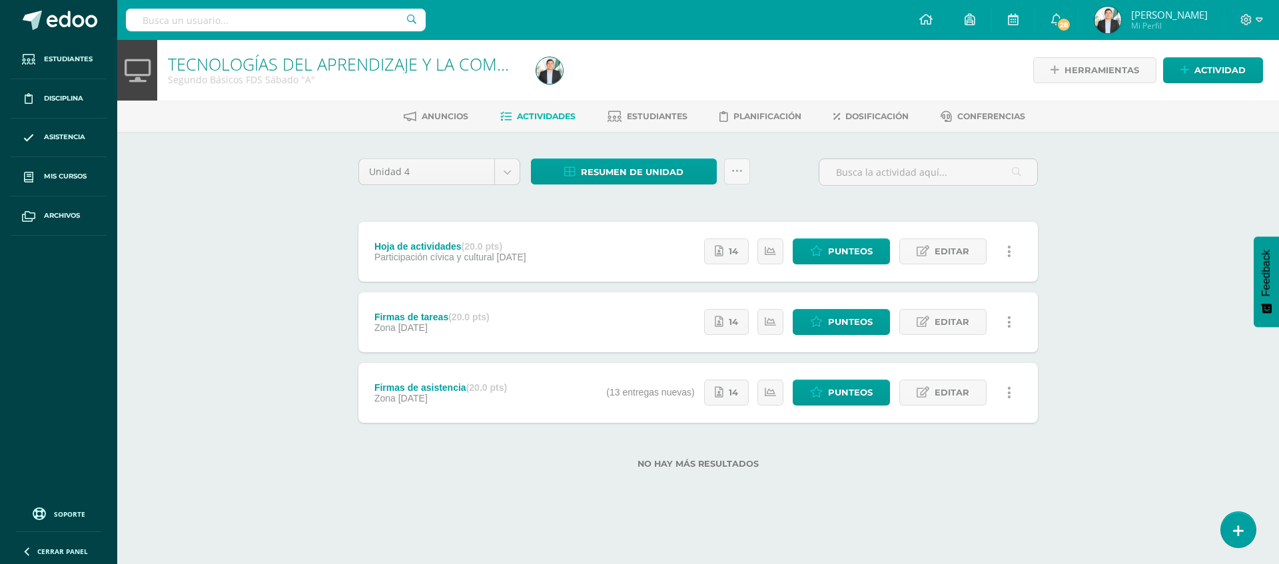
click at [1130, 375] on div "TECNOLOGÍAS DEL APRENDIZAJE Y LA COMUNICACIÓN Segundo Básicos FDS [DATE] "A" He…" at bounding box center [698, 276] width 1162 height 472
click at [1210, 76] on span "Actividad" at bounding box center [1219, 70] width 51 height 25
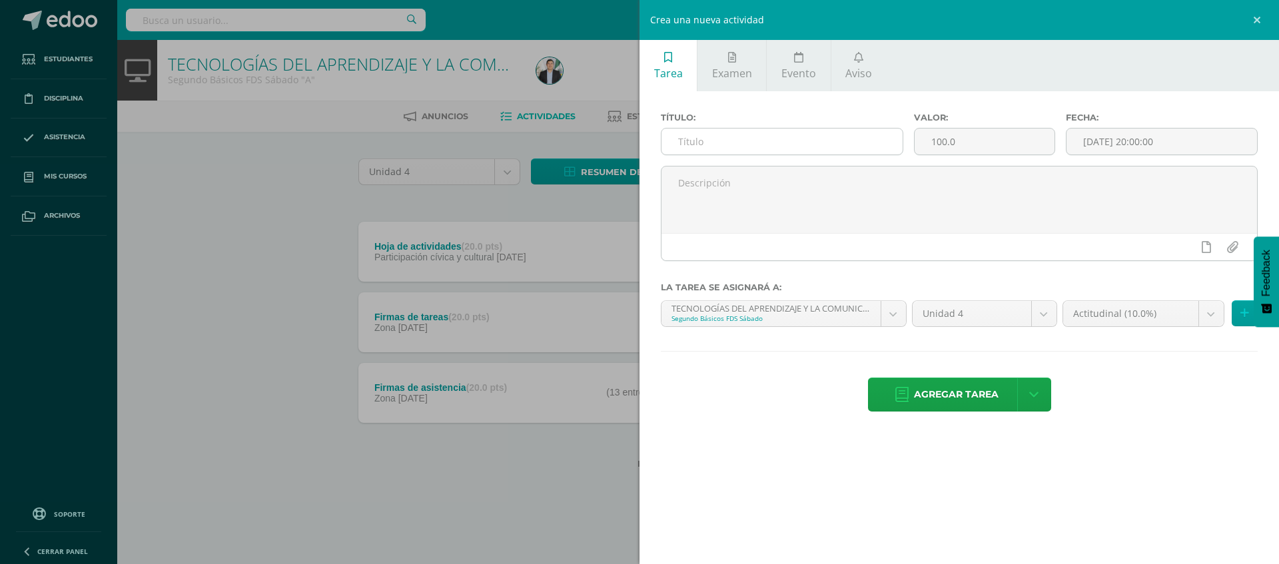
click at [723, 144] on input "text" at bounding box center [781, 142] width 241 height 26
type input "c"
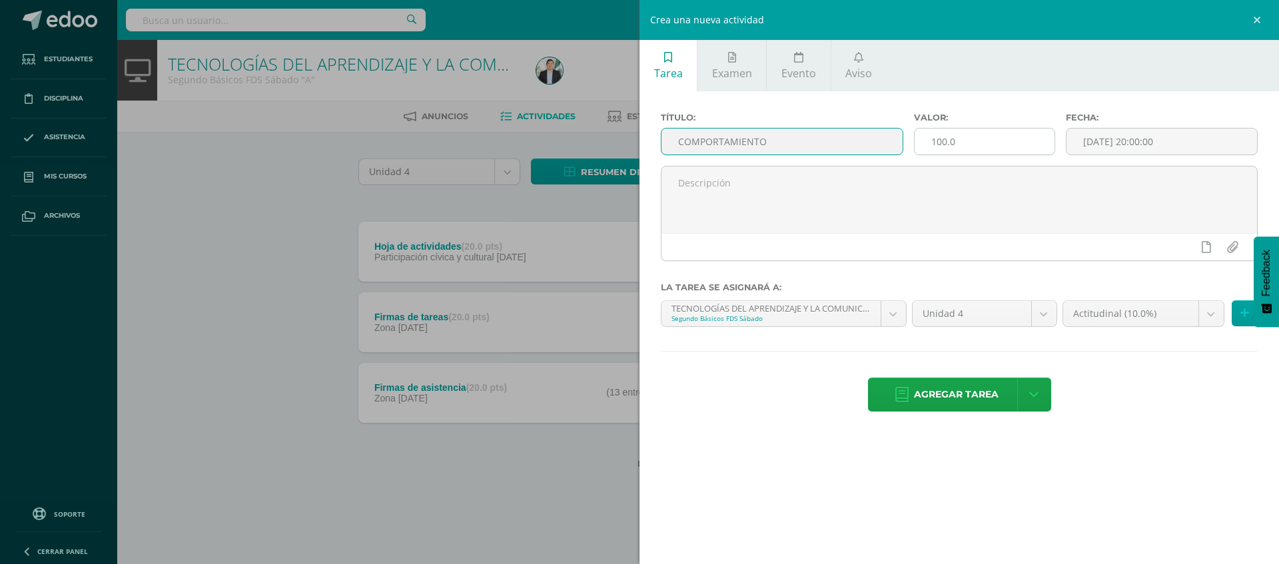
type input "COMPORTAMIENTO"
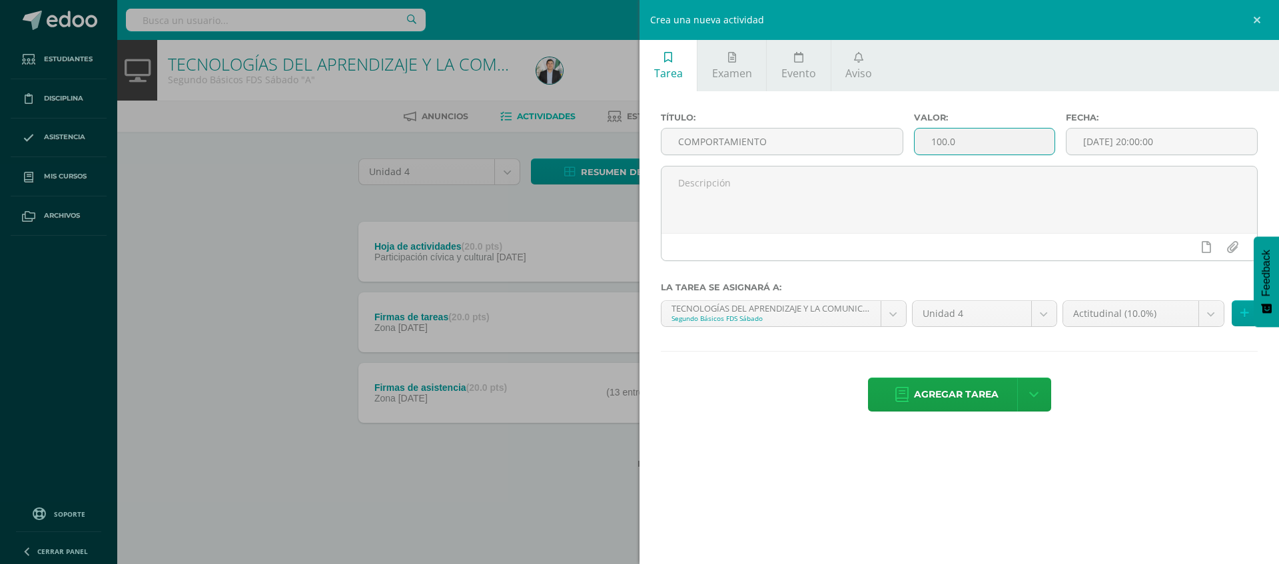
click at [978, 152] on input "100.0" at bounding box center [985, 142] width 140 height 26
type input "10"
click at [979, 392] on span "Agregar tarea" at bounding box center [956, 394] width 85 height 33
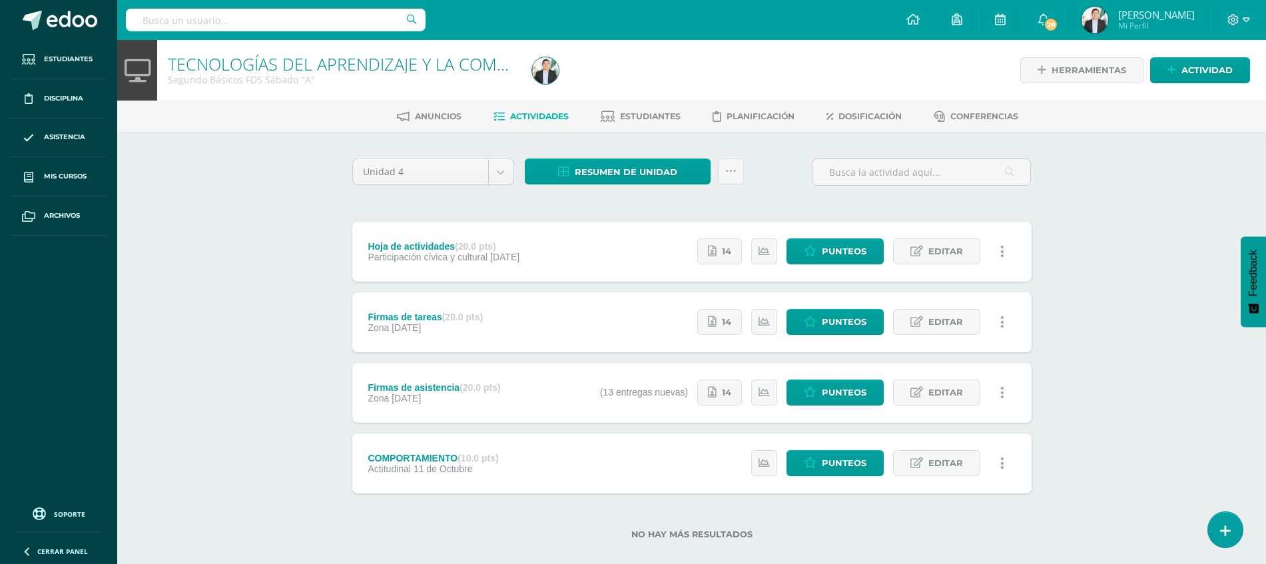
click at [1125, 265] on div "TECNOLOGÍAS DEL APRENDIZAJE Y LA COMUNICACIÓN Segundo Básicos FDS [DATE] "A" He…" at bounding box center [691, 311] width 1149 height 542
